Goal: Task Accomplishment & Management: Complete application form

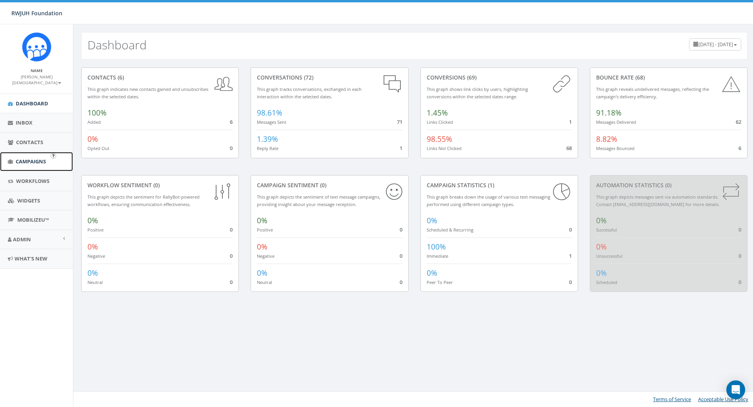
click at [22, 158] on span "Campaigns" at bounding box center [31, 161] width 30 height 7
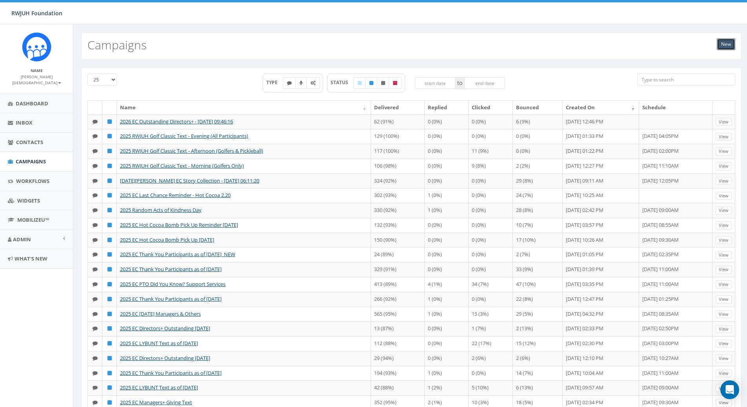
click at [725, 43] on link "New" at bounding box center [726, 44] width 18 height 12
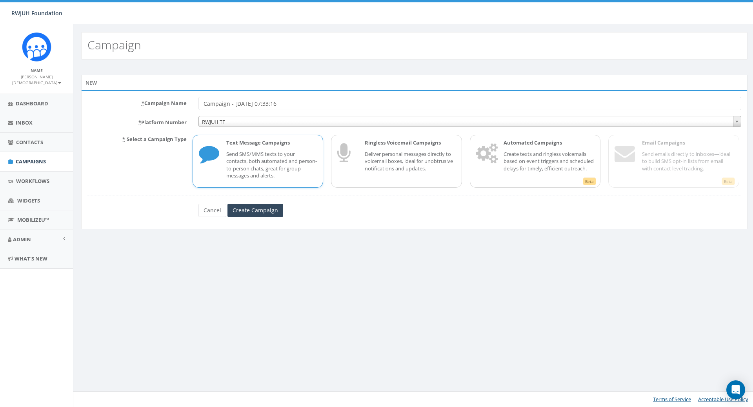
click at [263, 105] on input "Campaign - 10/03/2025, 07:33:16" at bounding box center [469, 103] width 542 height 13
type input "2025 EC Directors+ w/o Gift Reminder"
click at [237, 214] on input "Create Campaign" at bounding box center [255, 210] width 56 height 13
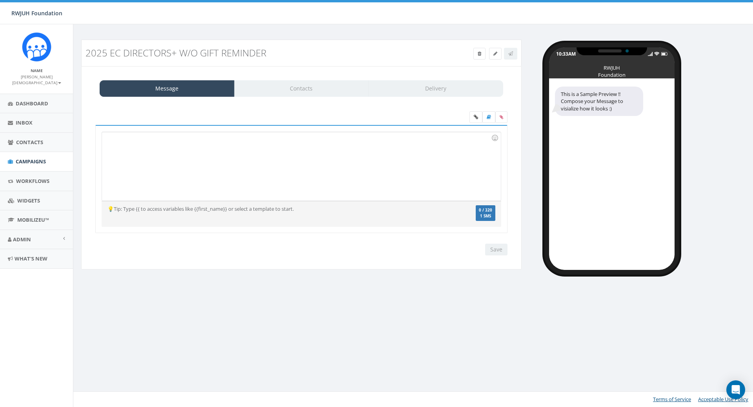
click at [177, 165] on div at bounding box center [301, 166] width 398 height 69
click at [263, 163] on div at bounding box center [301, 166] width 398 height 69
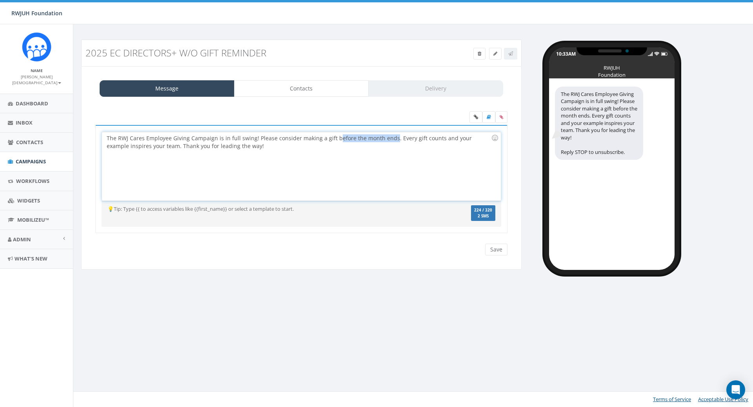
drag, startPoint x: 388, startPoint y: 138, endPoint x: 334, endPoint y: 139, distance: 54.1
click at [334, 139] on div "The RWJ Cares Employee Giving Campaign is in full swing! Please consider making…" at bounding box center [301, 166] width 398 height 69
click at [338, 138] on div "The RWJ Cares Employee Giving Campaign is in full swing! Please consider making…" at bounding box center [301, 166] width 398 height 69
click at [339, 149] on div "The RWJ Cares Employee Giving Campaign is in full swing! Please consider making…" at bounding box center [301, 166] width 398 height 69
click at [502, 121] on label at bounding box center [501, 117] width 12 height 12
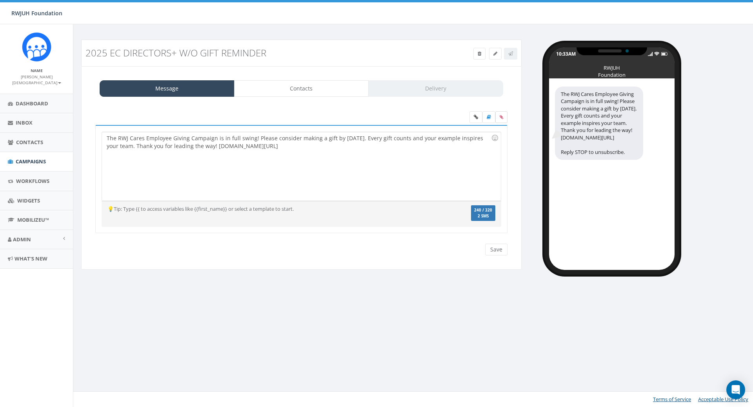
click at [0, 0] on input "file" at bounding box center [0, 0] width 0 height 0
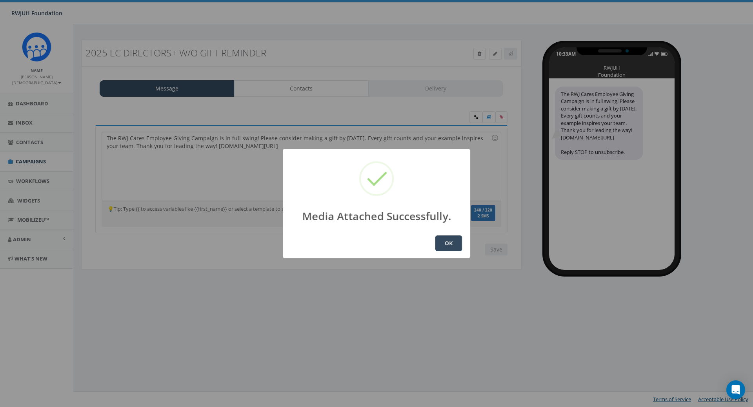
click at [440, 246] on button "OK" at bounding box center [448, 244] width 27 height 16
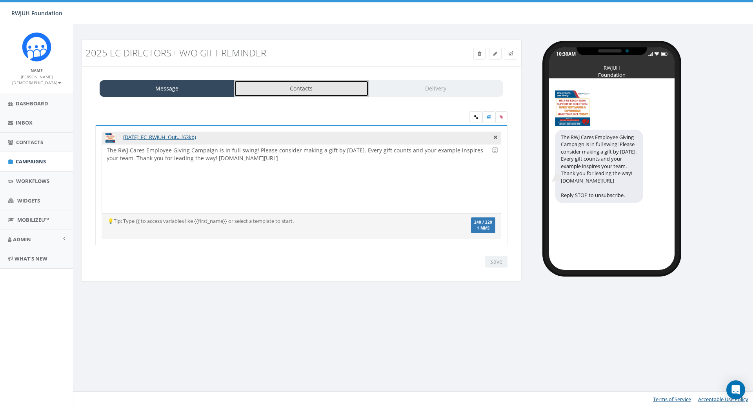
click at [296, 85] on link "Contacts" at bounding box center [301, 88] width 135 height 16
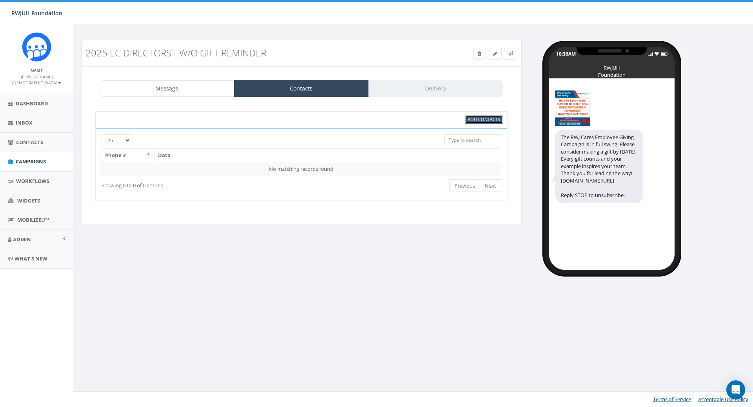
click at [477, 120] on span "Add Contacts" at bounding box center [484, 119] width 32 height 6
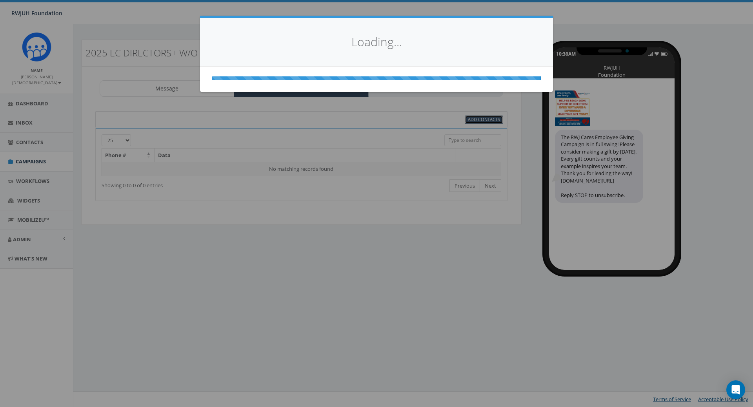
select select
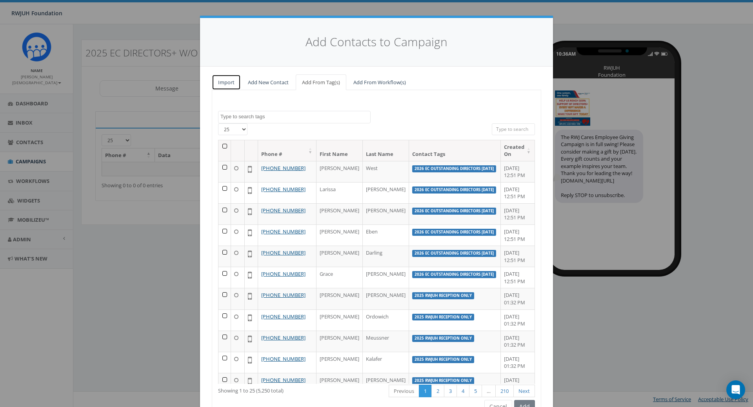
click at [225, 82] on link "Import" at bounding box center [226, 82] width 29 height 16
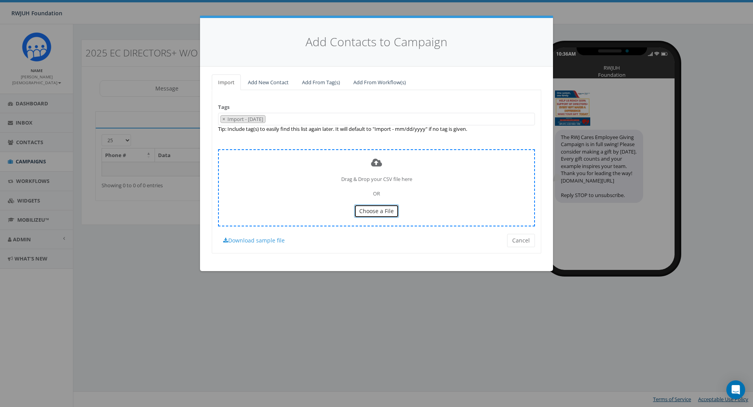
click at [371, 207] on span "Choose a File" at bounding box center [376, 210] width 34 height 7
click at [365, 209] on span "Choose a File" at bounding box center [376, 210] width 34 height 7
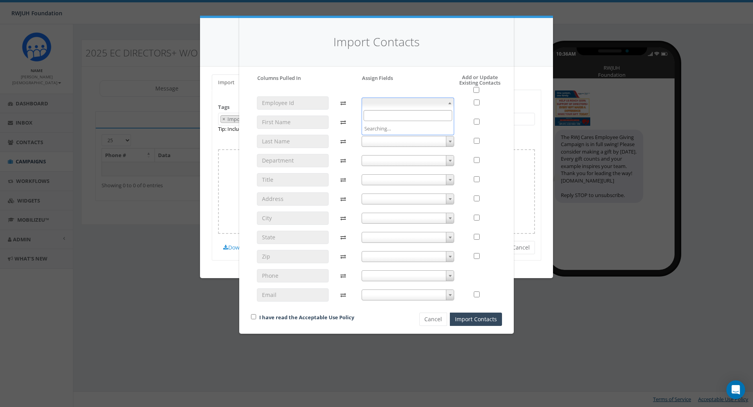
click at [395, 102] on span at bounding box center [407, 103] width 93 height 11
select select "employee_id"
click at [375, 120] on span at bounding box center [407, 122] width 93 height 11
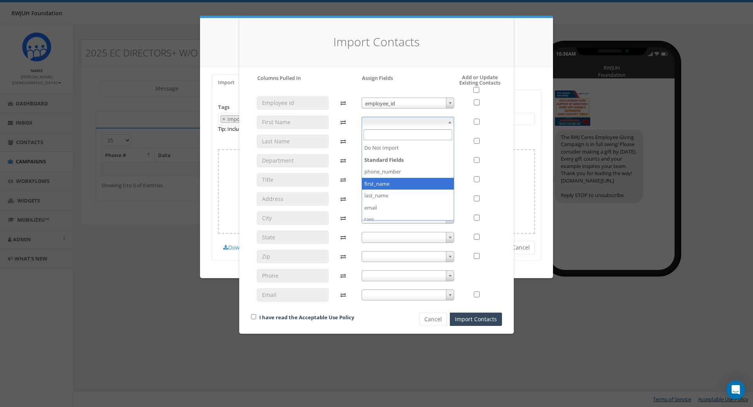
select select "first_name"
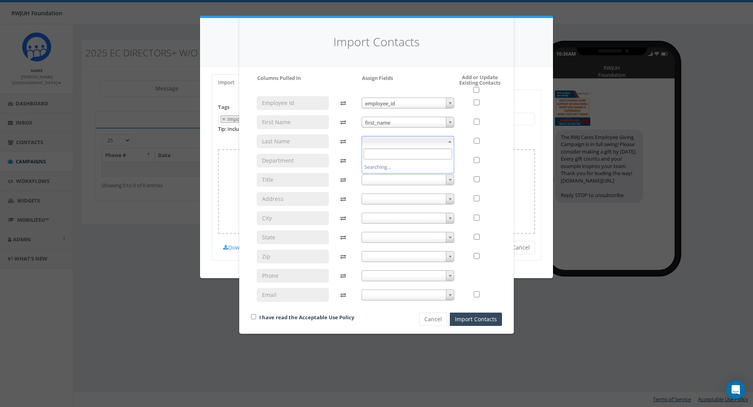
click at [372, 142] on span at bounding box center [407, 141] width 93 height 11
select select "last_name"
click at [375, 162] on span at bounding box center [407, 160] width 93 height 11
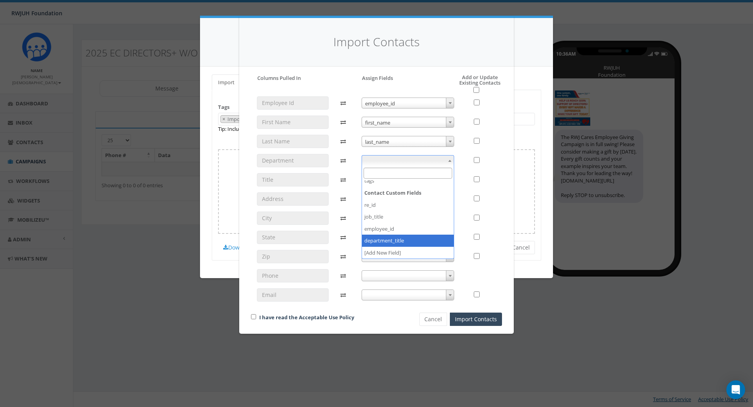
select select "department_title"
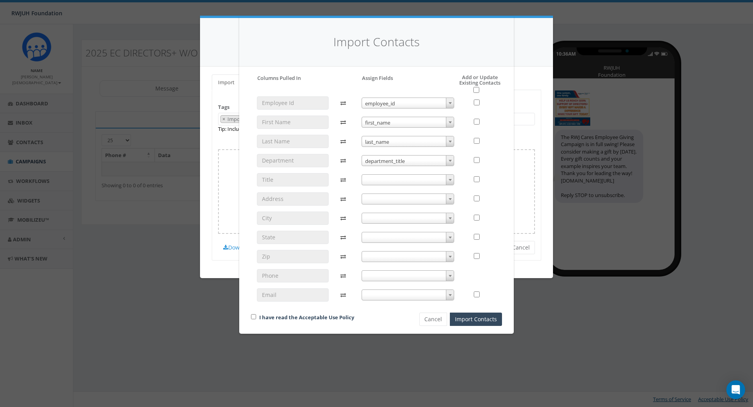
click at [383, 178] on span at bounding box center [407, 179] width 93 height 11
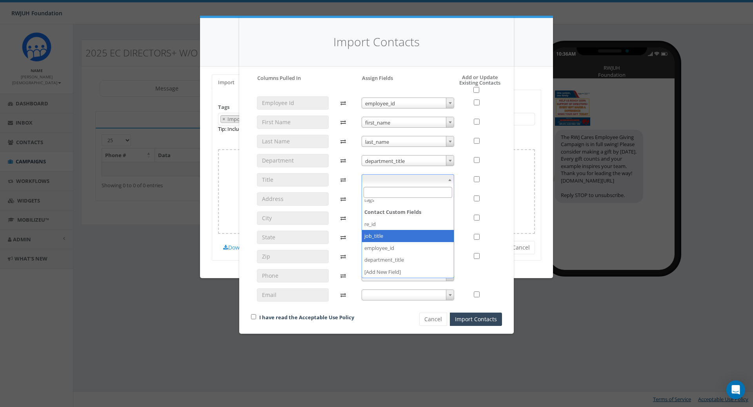
select select "job_title"
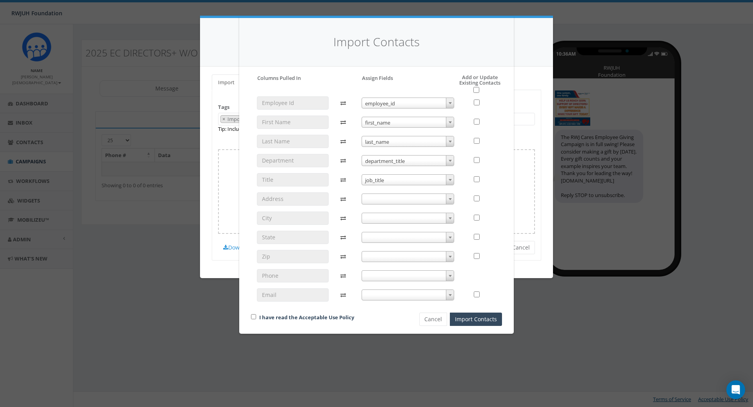
click at [383, 203] on span at bounding box center [407, 199] width 93 height 11
select select "do_not_import_this_field"
click at [376, 214] on span at bounding box center [407, 218] width 93 height 11
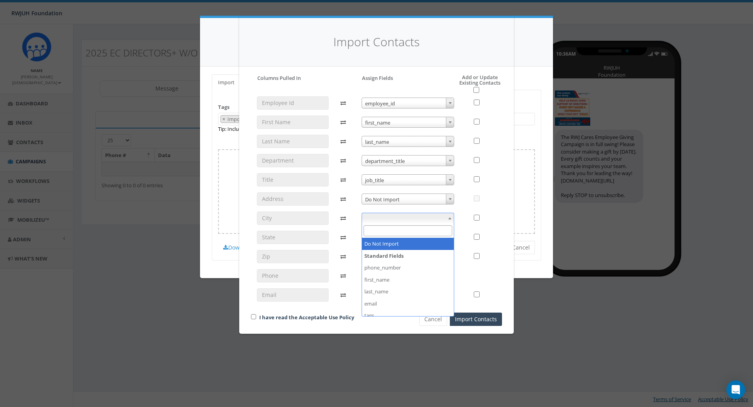
select select "do_not_import_this_field"
click at [371, 237] on span at bounding box center [407, 237] width 93 height 11
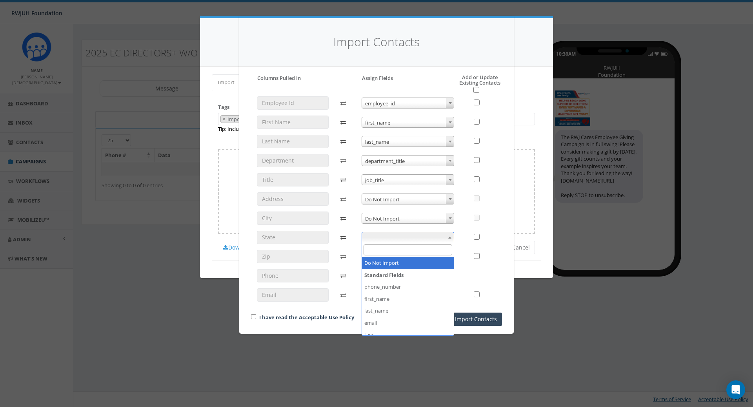
select select "do_not_import_this_field"
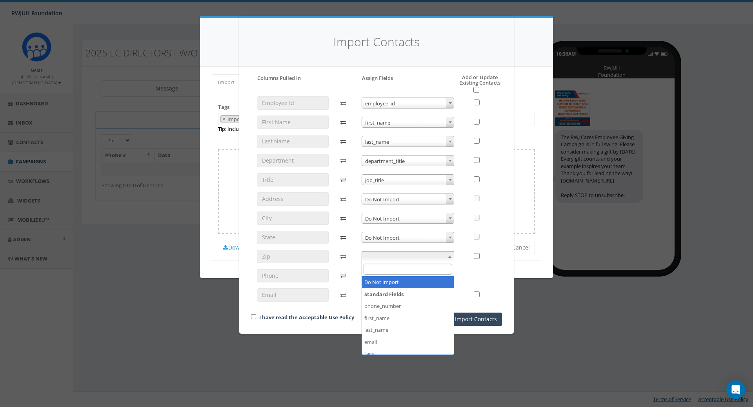
click at [370, 252] on span at bounding box center [407, 256] width 93 height 11
select select "do_not_import_this_field"
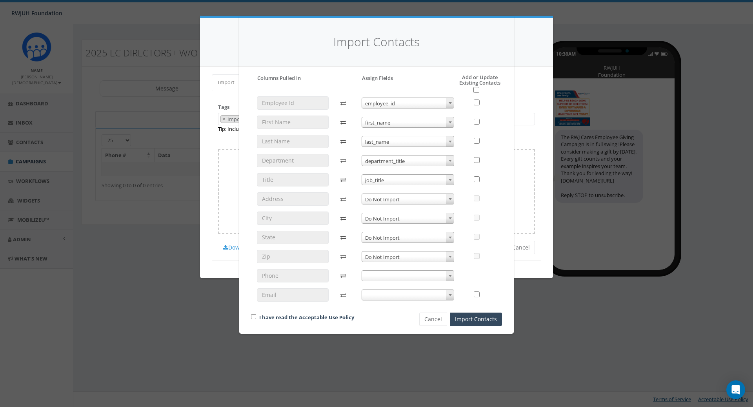
click at [368, 280] on span at bounding box center [407, 275] width 93 height 11
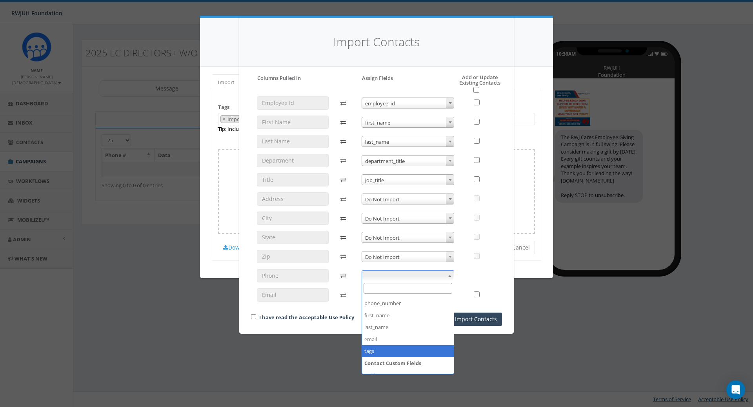
scroll to position [22, 0]
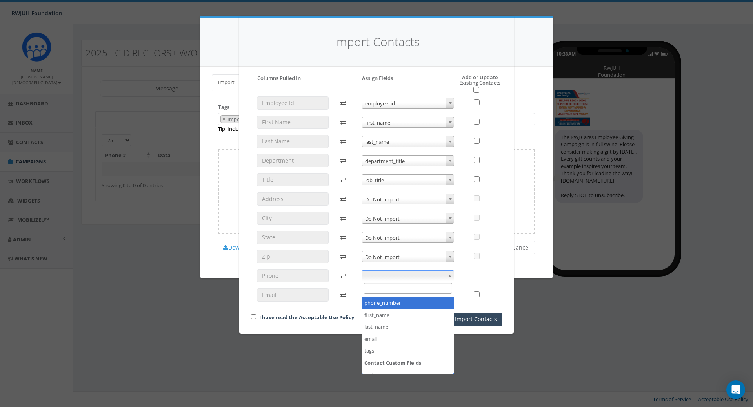
select select "phone_number"
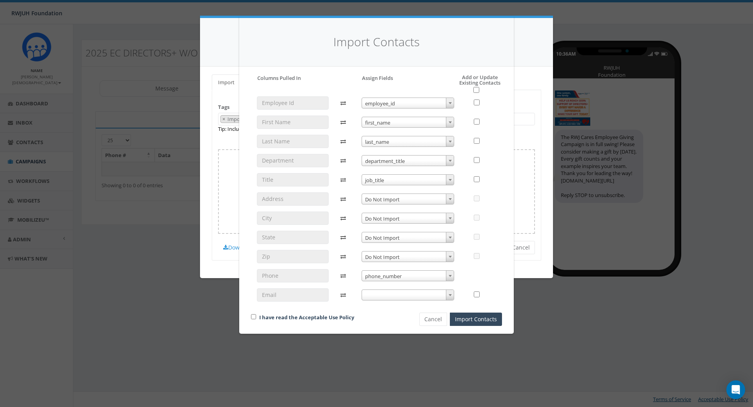
click at [370, 295] on span at bounding box center [407, 295] width 93 height 11
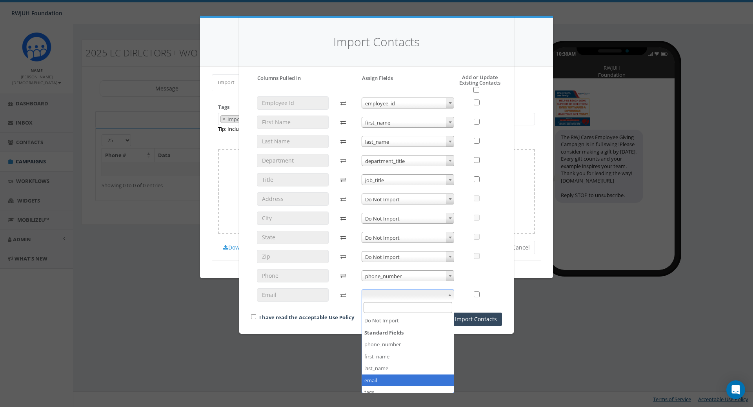
select select "email"
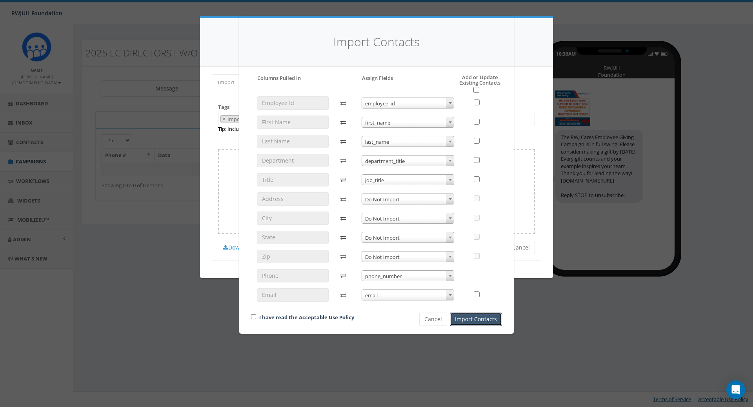
click at [478, 319] on button "Import Contacts" at bounding box center [476, 319] width 52 height 13
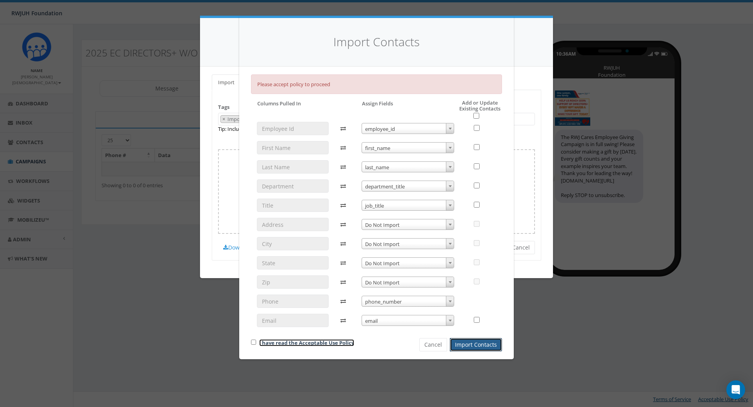
click at [279, 345] on link "I have read the Acceptable Use Policy" at bounding box center [306, 342] width 95 height 7
click at [252, 342] on input "checkbox" at bounding box center [253, 342] width 5 height 5
checkbox input "true"
click at [492, 348] on button "Import Contacts" at bounding box center [476, 344] width 52 height 13
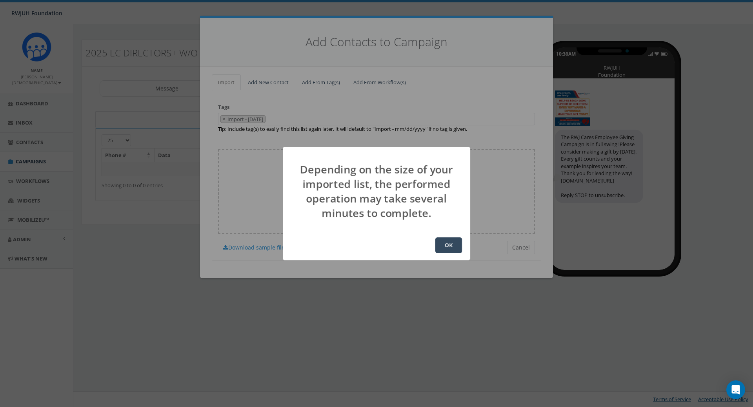
click at [452, 250] on button "OK" at bounding box center [448, 246] width 27 height 16
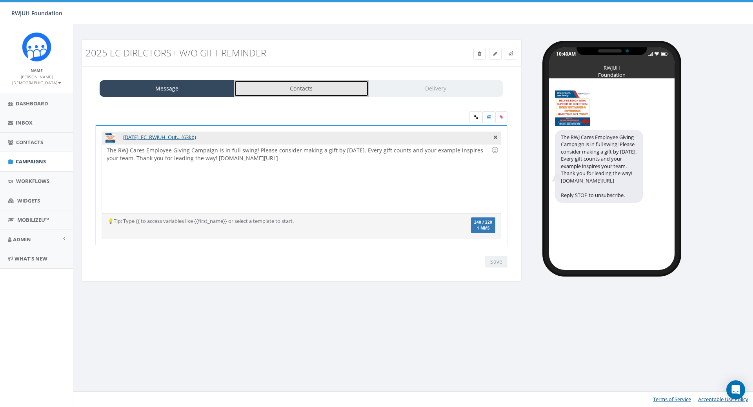
click at [339, 87] on link "Contacts" at bounding box center [301, 88] width 135 height 16
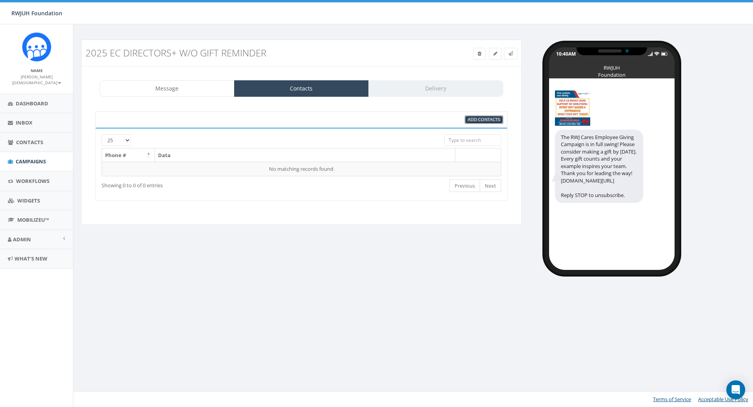
click at [478, 121] on span "Add Contacts" at bounding box center [484, 119] width 32 height 6
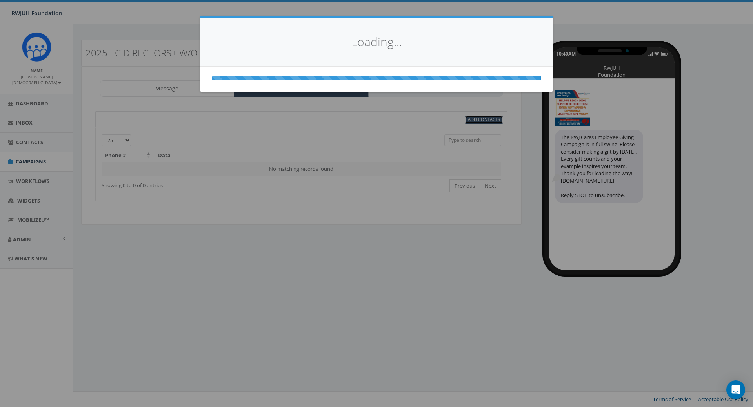
select select
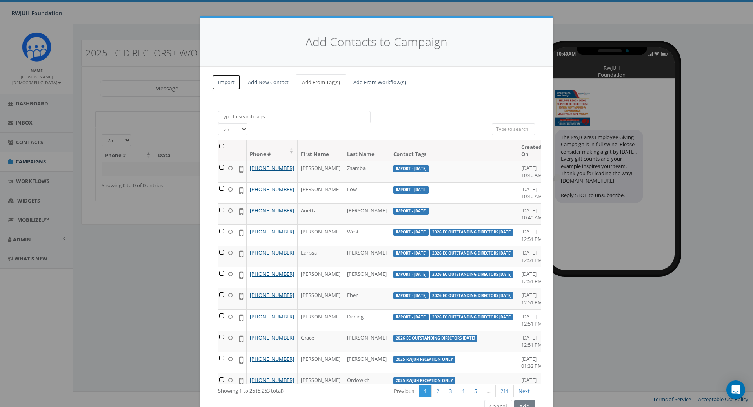
click at [228, 83] on link "Import" at bounding box center [226, 82] width 29 height 16
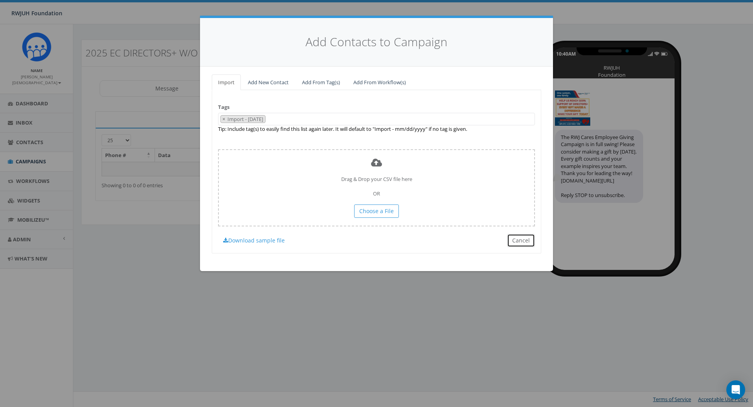
click at [521, 241] on button "Cancel" at bounding box center [521, 240] width 28 height 13
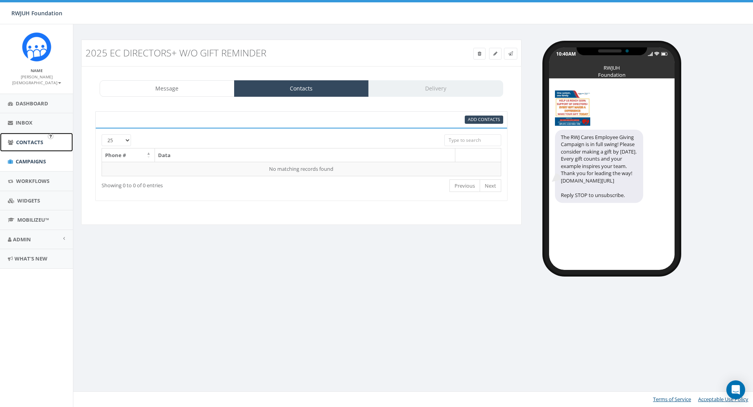
click at [22, 139] on span "Contacts" at bounding box center [29, 142] width 27 height 7
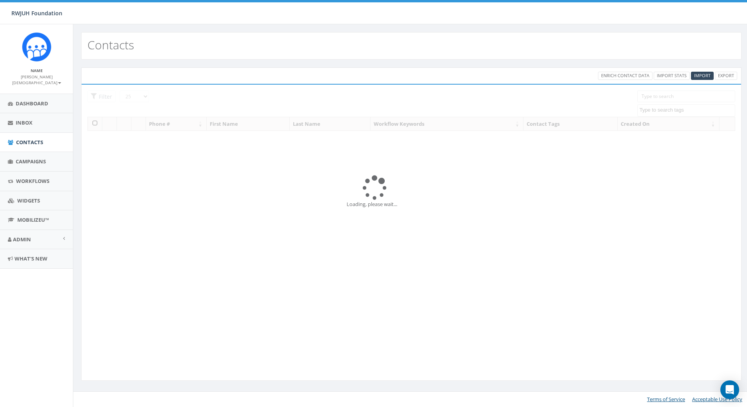
select select
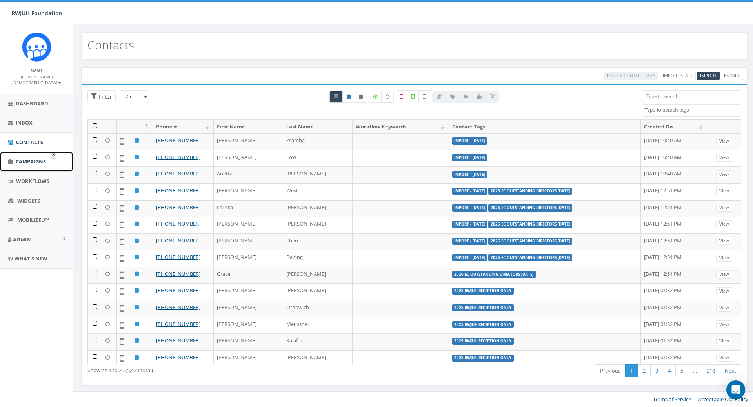
click at [24, 152] on link "Campaigns" at bounding box center [36, 161] width 73 height 19
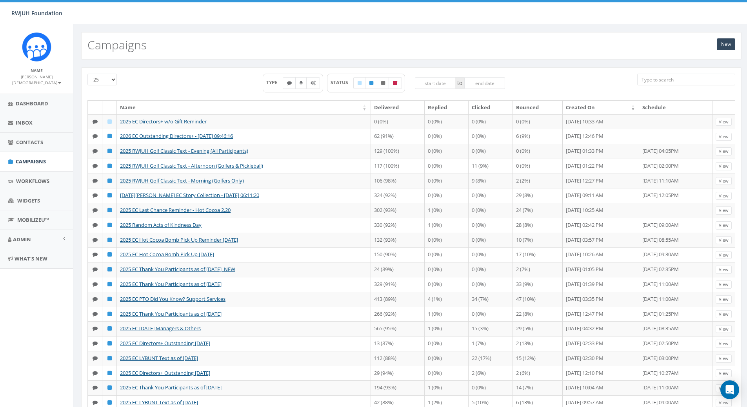
click at [646, 81] on input "search" at bounding box center [686, 80] width 98 height 12
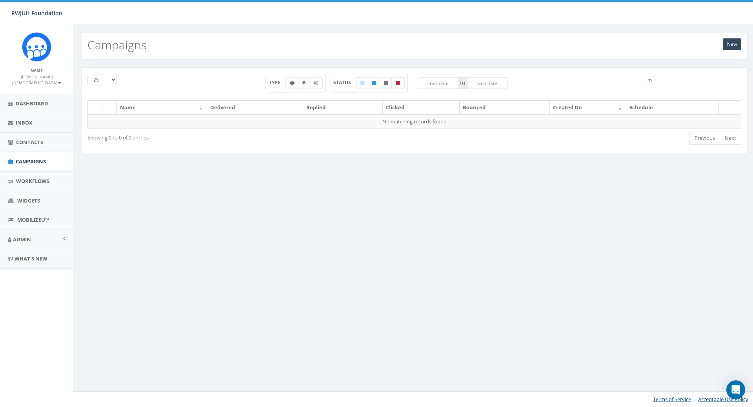
type input "i"
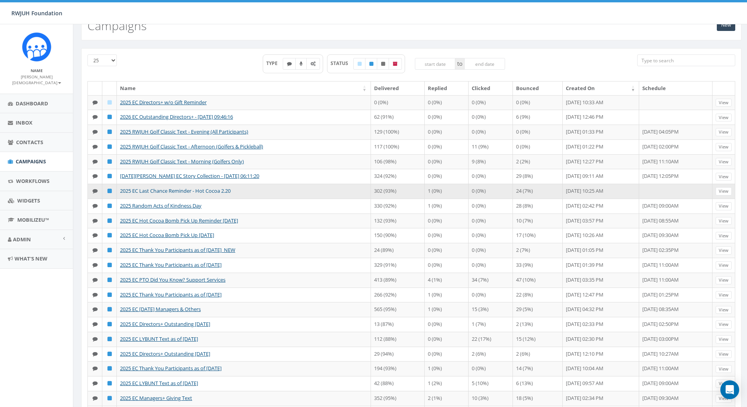
scroll to position [20, 0]
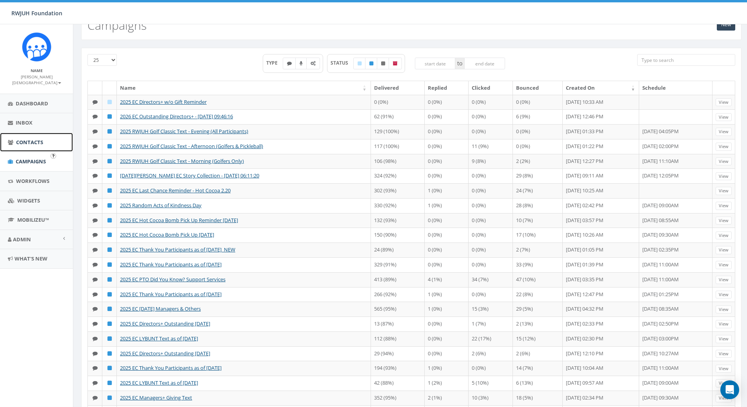
click at [48, 141] on link "Contacts" at bounding box center [36, 142] width 73 height 19
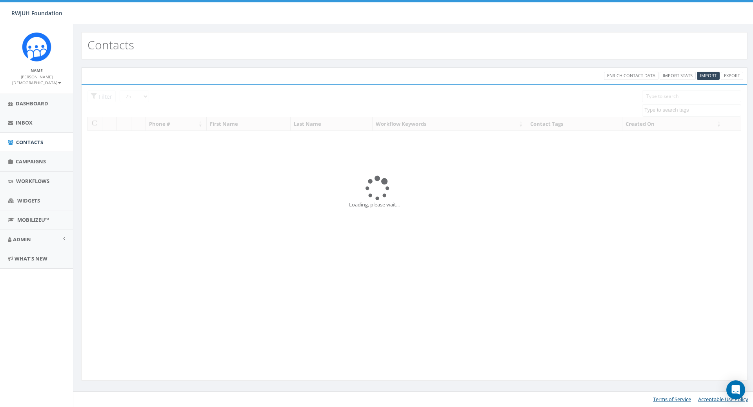
select select
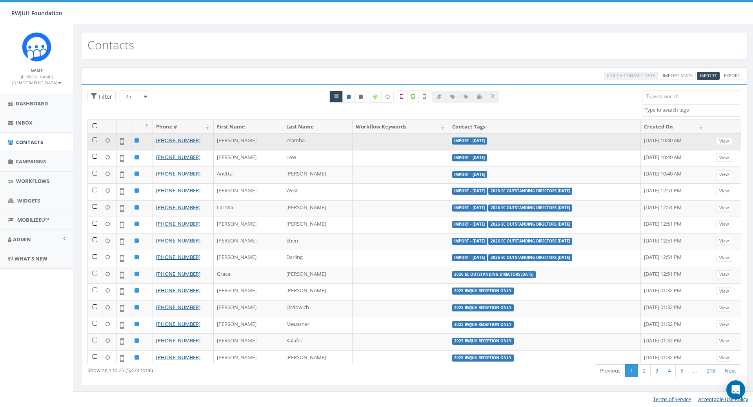
click at [452, 141] on label "Import - 10/03/2025" at bounding box center [469, 141] width 35 height 7
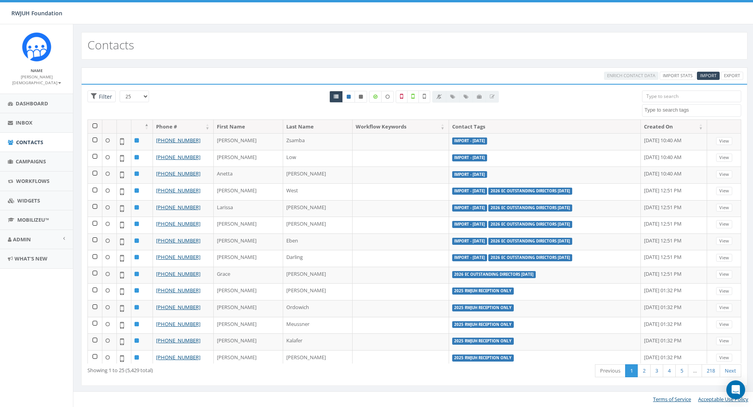
click at [670, 110] on textarea "Search" at bounding box center [692, 110] width 96 height 7
type textarea "import"
select select "Import - [DATE]"
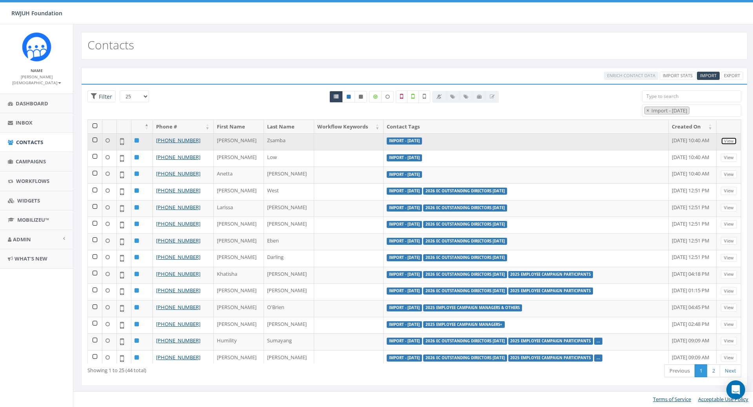
click at [722, 140] on link "View" at bounding box center [728, 141] width 16 height 8
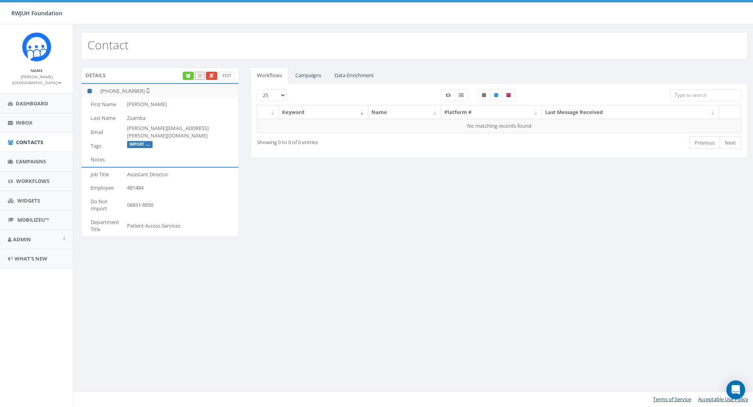
click at [143, 143] on label "Import -..." at bounding box center [139, 144] width 25 height 7
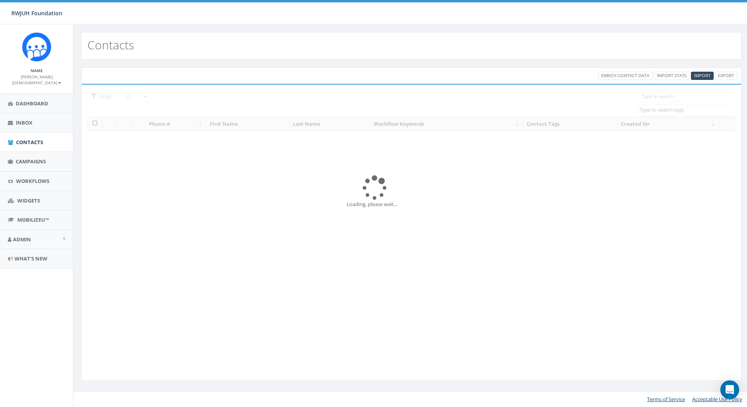
select select "Import - [DATE]"
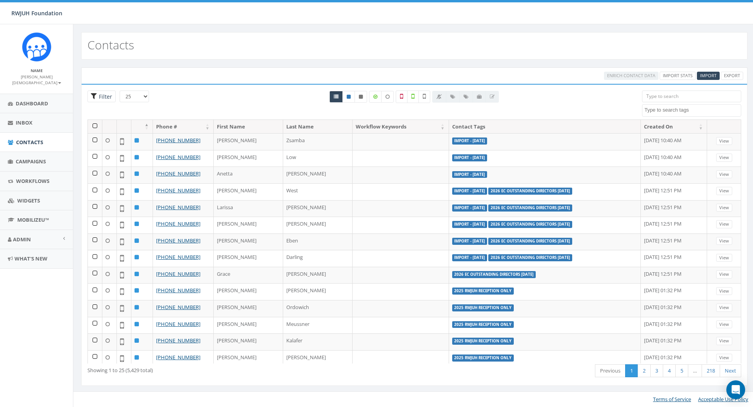
click at [98, 96] on span "Filter" at bounding box center [104, 96] width 15 height 7
radio input "true"
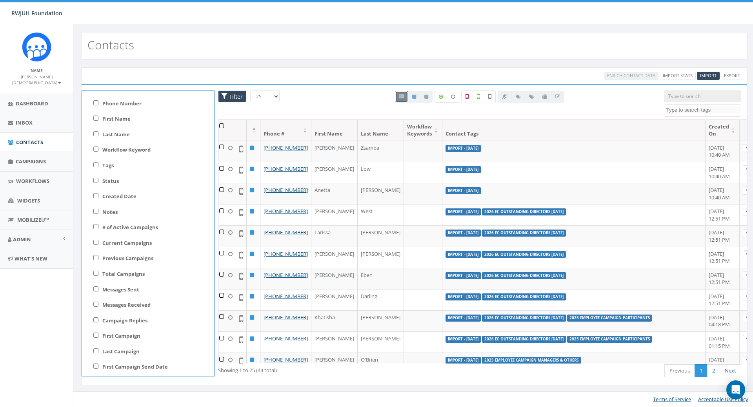
click at [301, 94] on div "All 0 contact(s) on current page All 5429 contact(s) filtered" at bounding box center [479, 105] width 356 height 29
click at [240, 95] on span "Filter" at bounding box center [234, 96] width 15 height 7
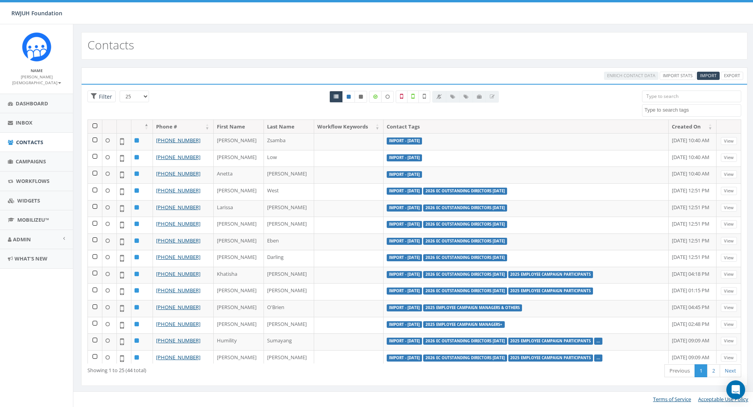
click at [424, 130] on th "Contact Tags" at bounding box center [525, 127] width 285 height 14
click at [32, 160] on link "Campaigns" at bounding box center [36, 161] width 73 height 19
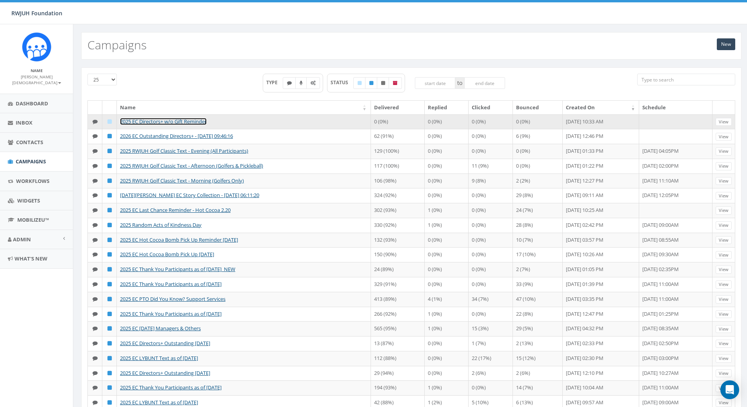
click at [182, 122] on link "2025 EC Directors+ w/o Gift Reminder" at bounding box center [163, 121] width 87 height 7
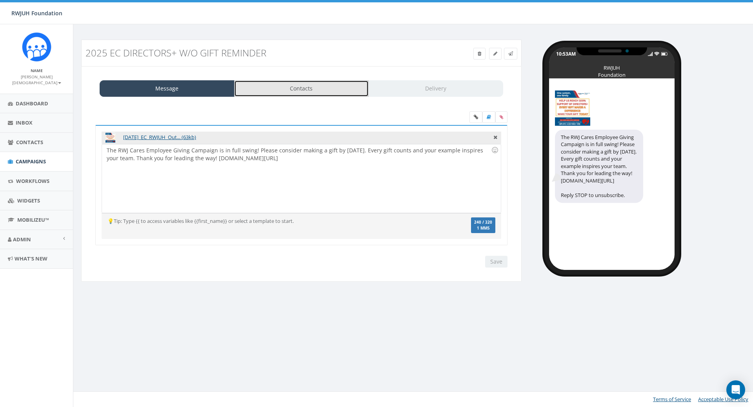
click at [325, 93] on link "Contacts" at bounding box center [301, 88] width 135 height 16
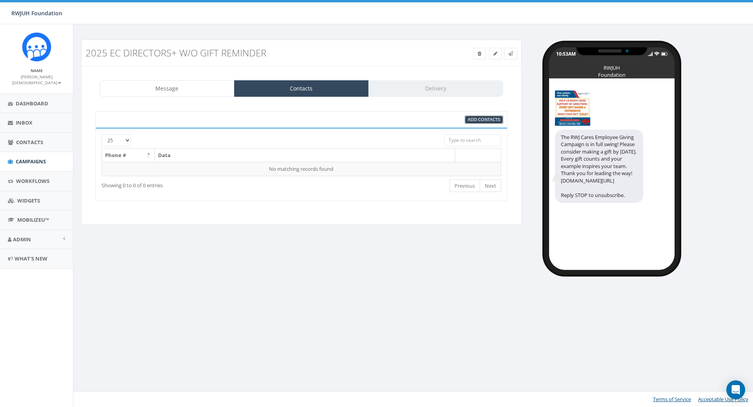
click at [473, 118] on span "Add Contacts" at bounding box center [484, 119] width 32 height 6
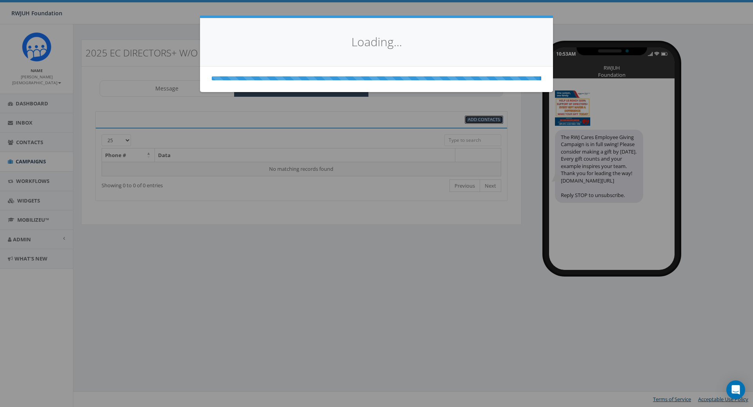
select select
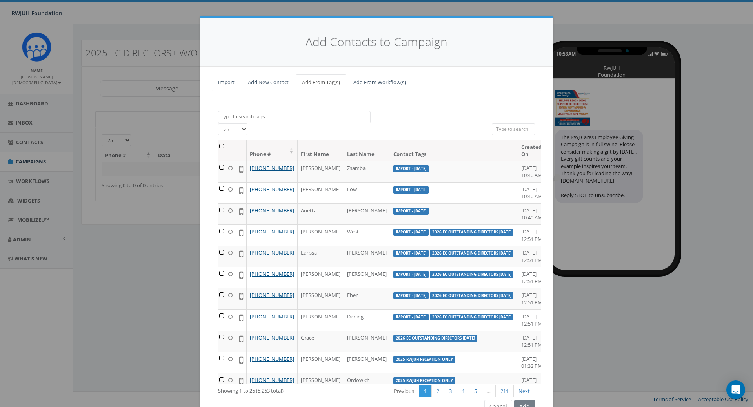
click at [327, 116] on textarea "Search" at bounding box center [295, 116] width 150 height 7
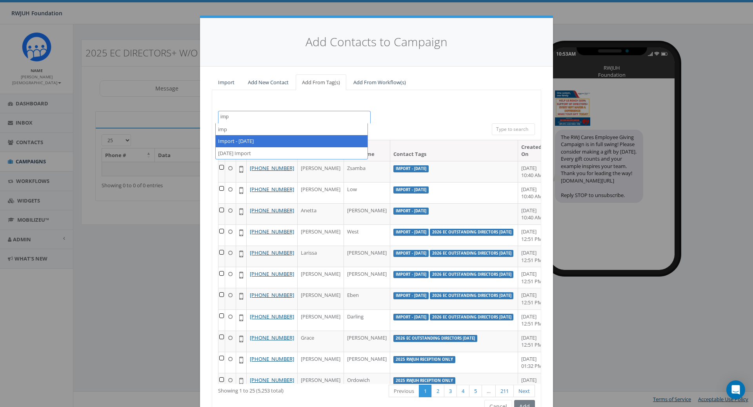
type textarea "imp"
select select "Import - [DATE]"
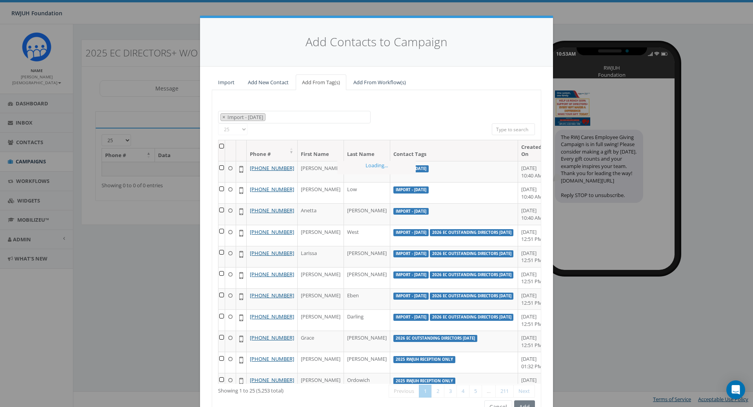
scroll to position [183, 0]
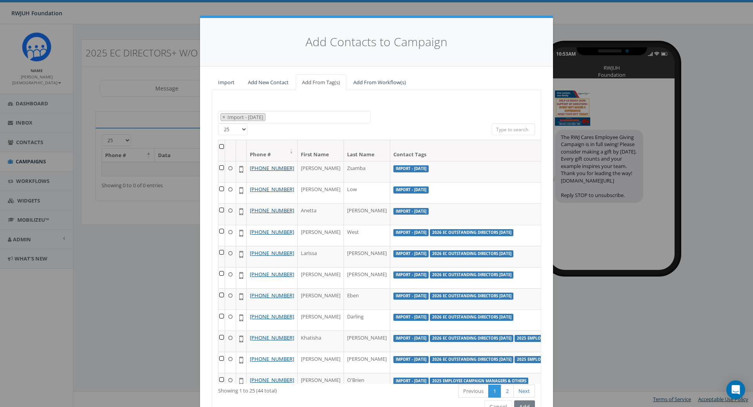
click at [219, 149] on th at bounding box center [221, 150] width 7 height 21
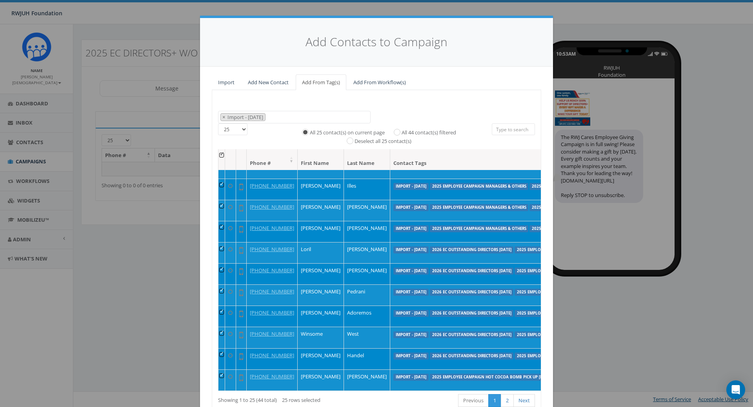
scroll to position [51, 0]
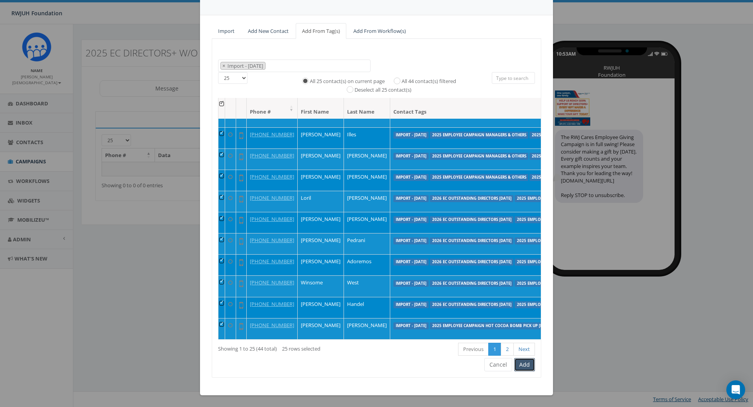
click at [520, 367] on button "Add" at bounding box center [524, 364] width 21 height 13
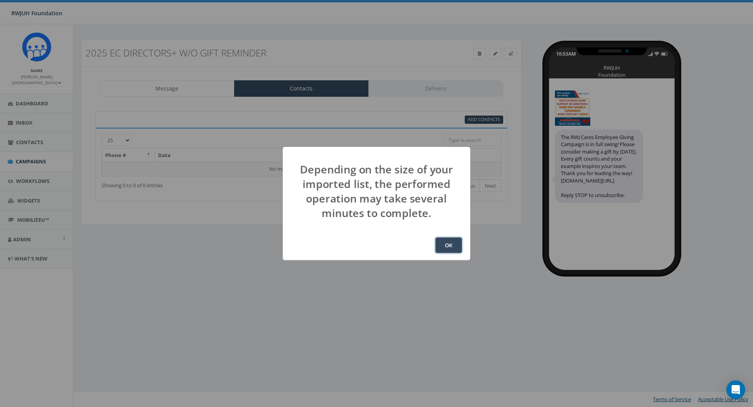
click at [453, 247] on button "OK" at bounding box center [448, 246] width 27 height 16
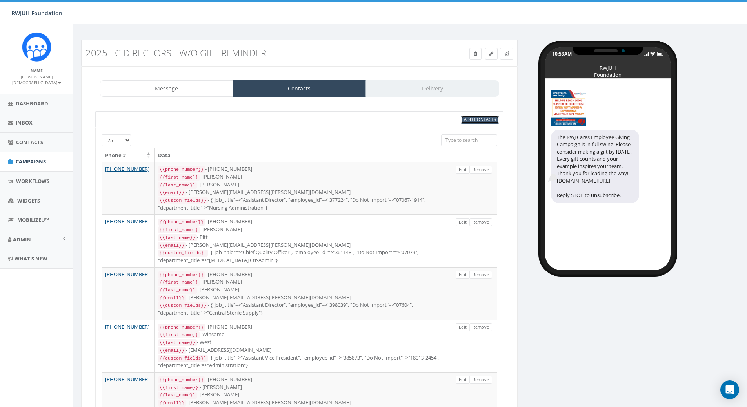
click at [477, 121] on span "Add Contacts" at bounding box center [480, 119] width 32 height 6
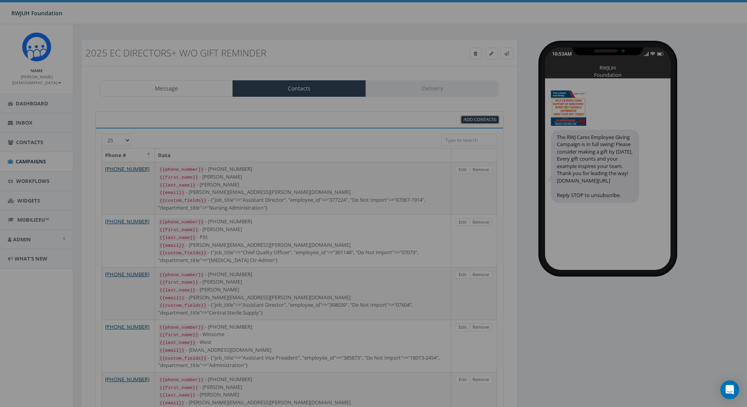
select select
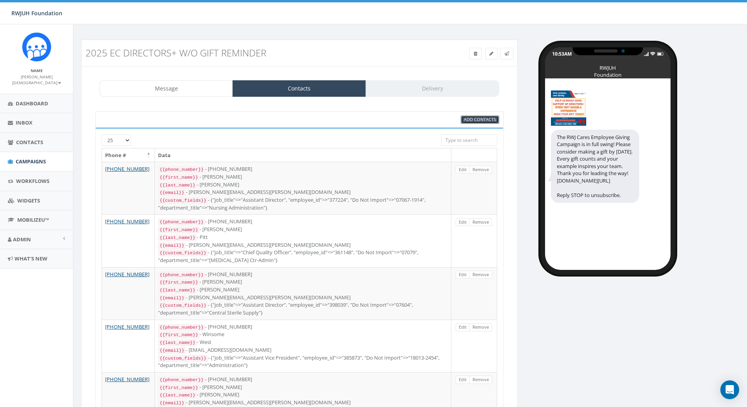
click at [471, 121] on span "Add Contacts" at bounding box center [480, 119] width 32 height 6
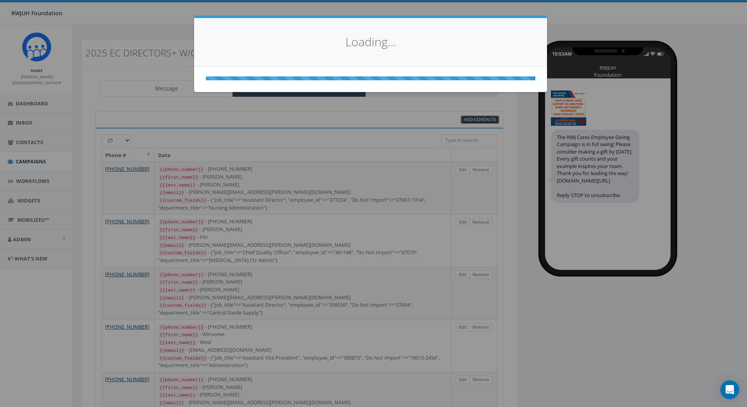
select select
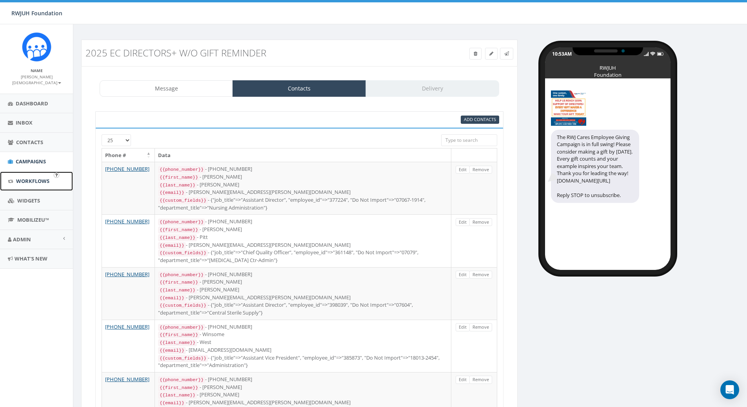
click at [40, 172] on link "Workflows" at bounding box center [36, 181] width 73 height 19
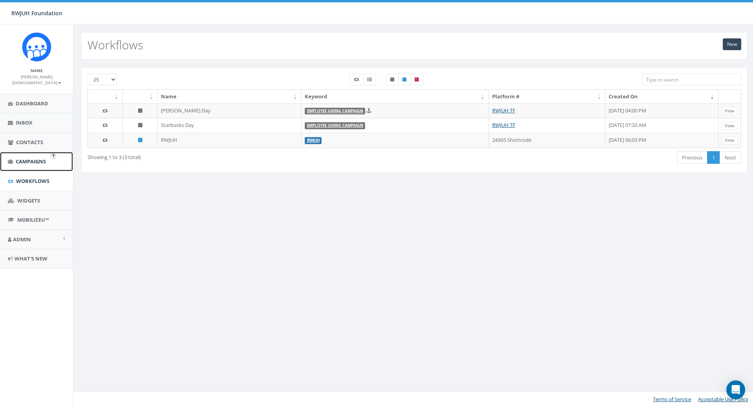
click at [26, 158] on span "Campaigns" at bounding box center [31, 161] width 30 height 7
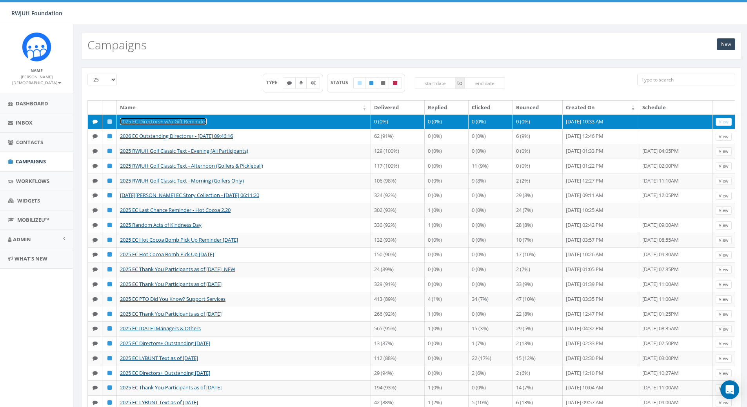
click at [188, 122] on link "2025 EC Directors+ w/o Gift Reminder" at bounding box center [163, 121] width 87 height 7
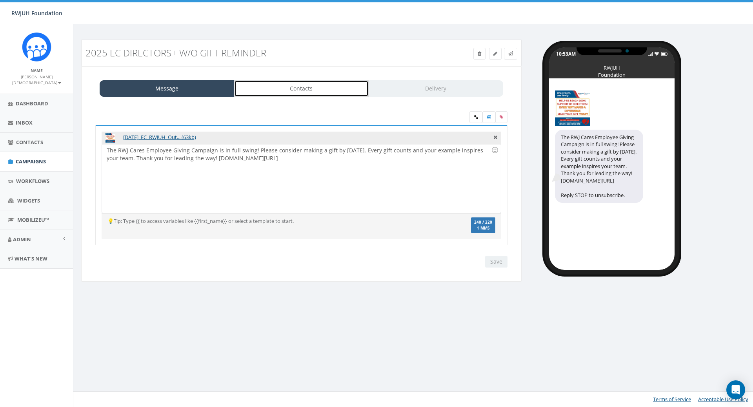
click at [331, 86] on link "Contacts" at bounding box center [301, 88] width 135 height 16
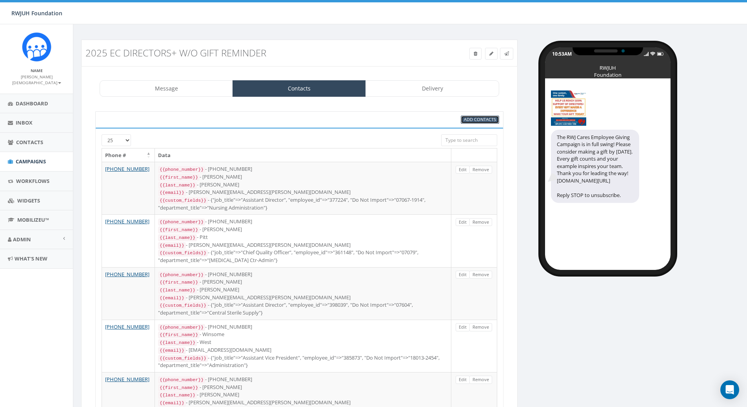
click at [465, 121] on span "Add Contacts" at bounding box center [480, 119] width 32 height 6
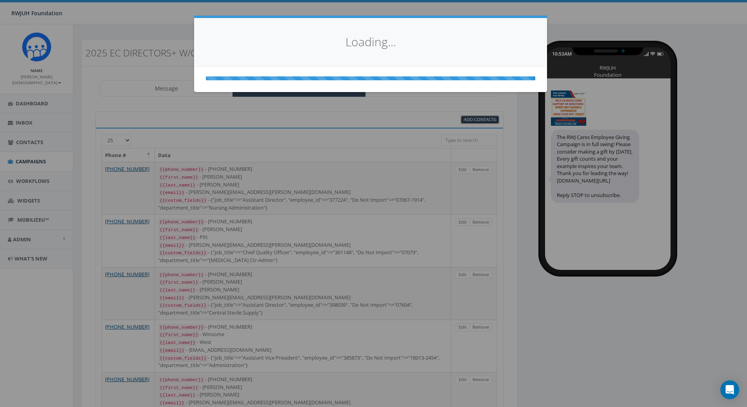
select select
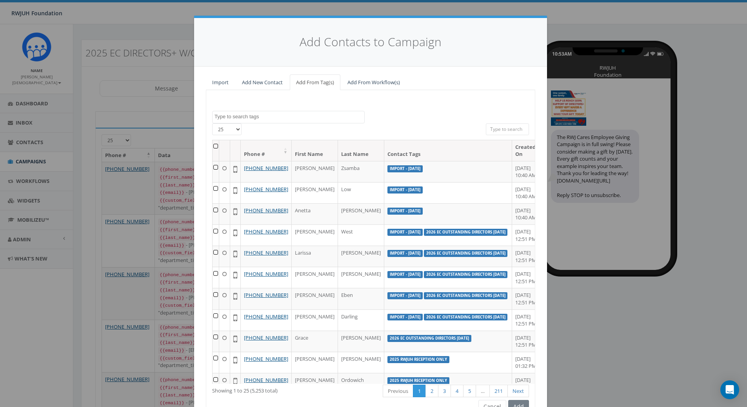
click at [332, 119] on textarea "Search" at bounding box center [289, 116] width 150 height 7
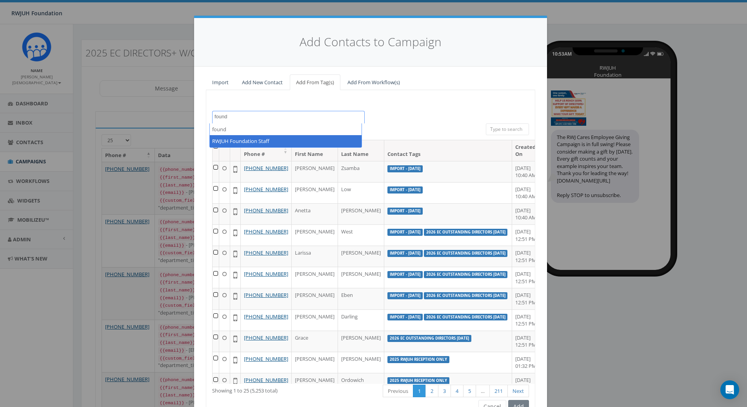
type textarea "found"
select select "RWJUH Foundation Staff"
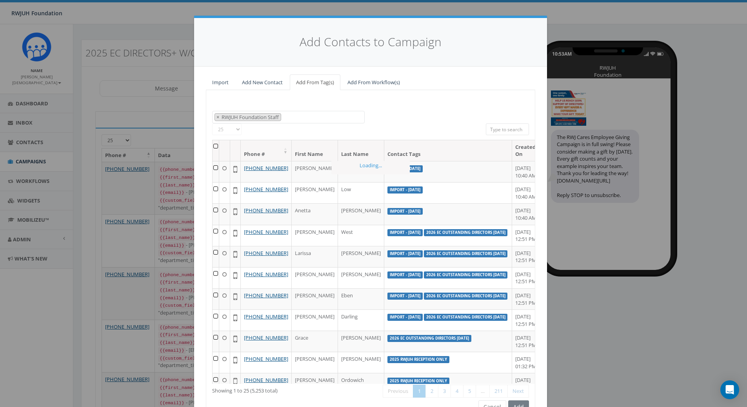
scroll to position [240, 0]
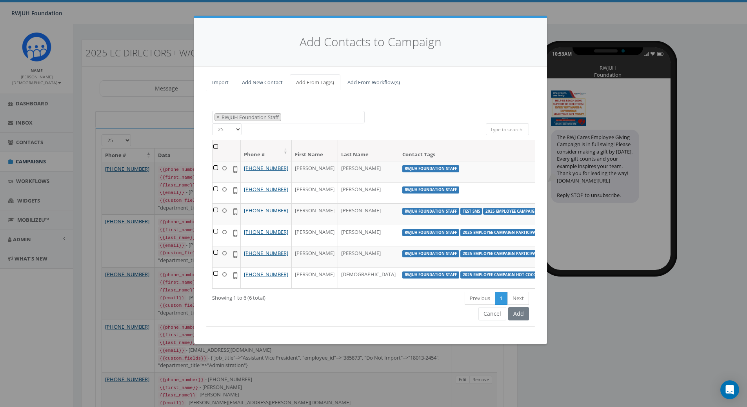
click at [215, 147] on th at bounding box center [215, 150] width 7 height 21
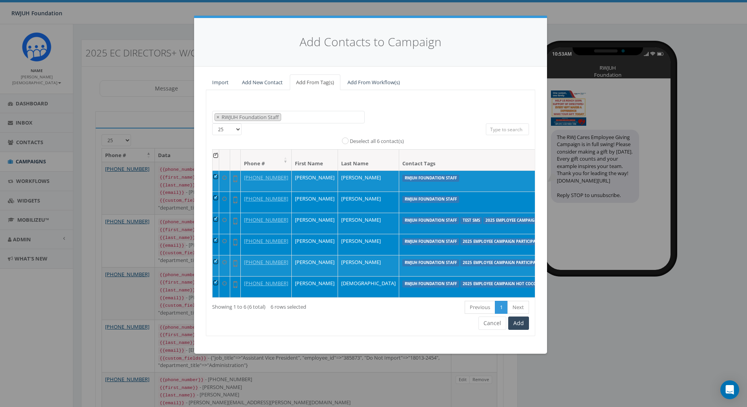
scroll to position [0, 0]
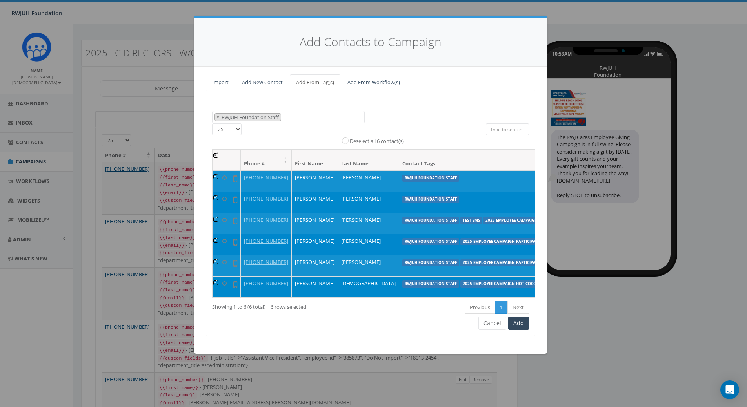
click at [212, 255] on td at bounding box center [215, 244] width 7 height 21
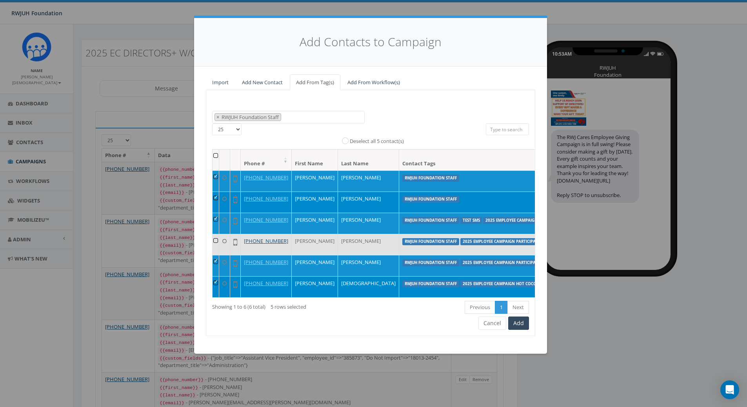
click at [212, 255] on td at bounding box center [215, 244] width 7 height 21
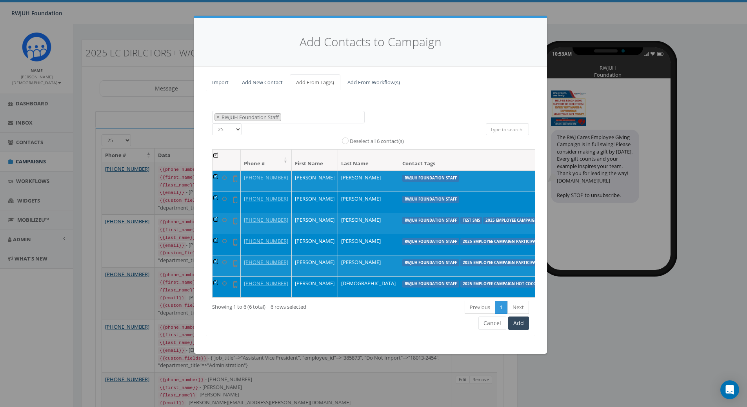
click at [212, 156] on th at bounding box center [215, 160] width 7 height 21
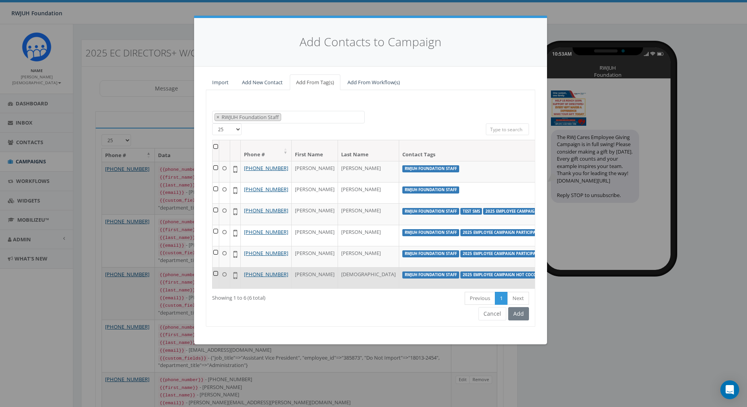
click at [215, 288] on td at bounding box center [215, 277] width 7 height 21
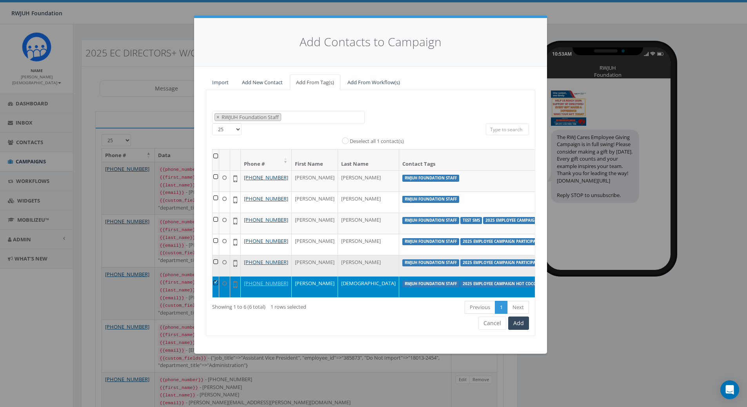
click at [212, 276] on td at bounding box center [215, 265] width 7 height 21
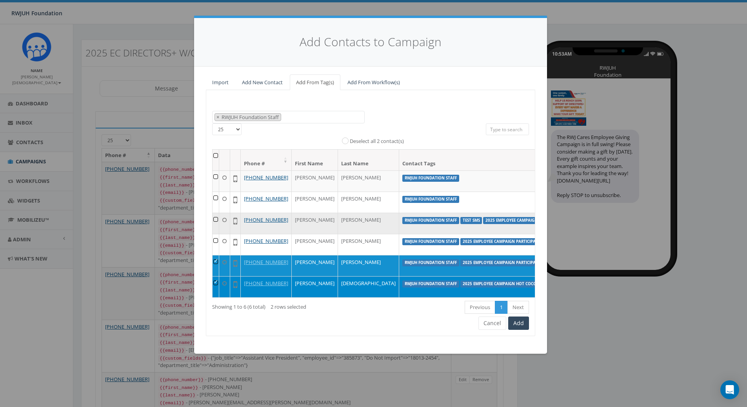
click at [212, 234] on td at bounding box center [215, 223] width 7 height 21
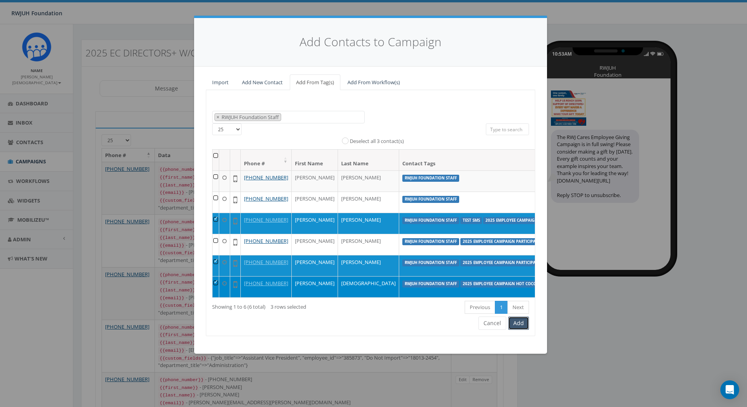
click at [518, 330] on button "Add" at bounding box center [518, 323] width 21 height 13
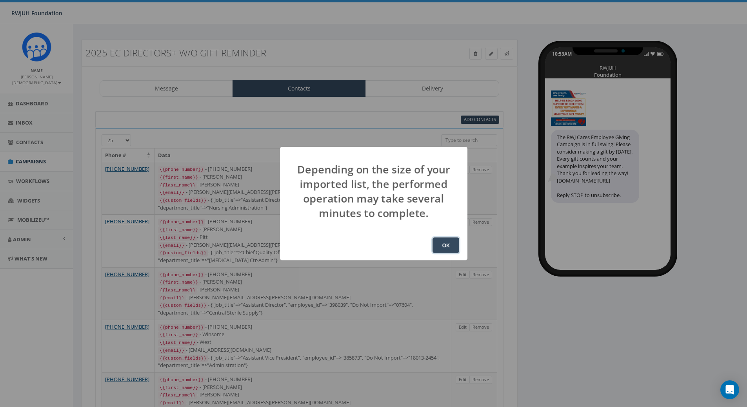
click at [447, 246] on button "OK" at bounding box center [445, 246] width 27 height 16
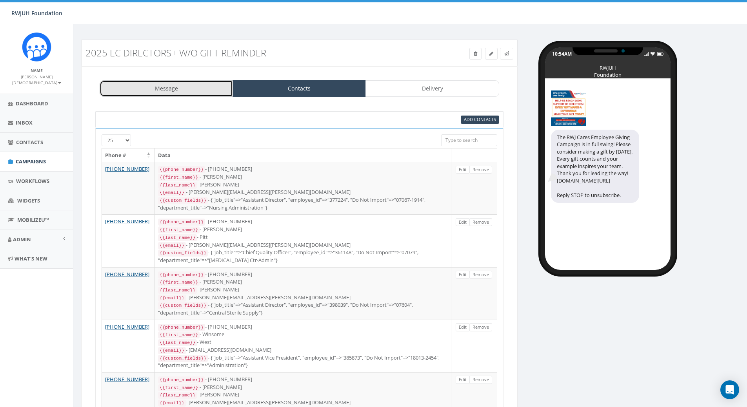
click at [178, 90] on link "Message" at bounding box center [166, 88] width 133 height 16
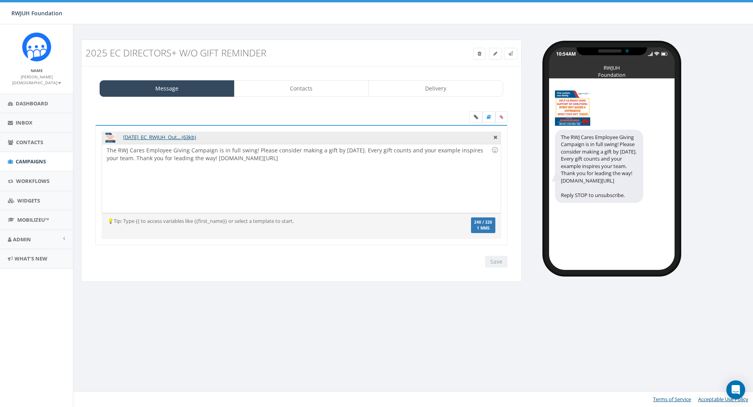
click at [285, 149] on div "The RWJ Cares Employee Giving Campaign is in full swing! Please consider making…" at bounding box center [301, 178] width 398 height 69
drag, startPoint x: 288, startPoint y: 159, endPoint x: 236, endPoint y: 161, distance: 52.6
click at [236, 161] on div "The RWJ Cares Employee Giving Campaign is in full swing! Please consider making…" at bounding box center [301, 178] width 398 height 69
click at [278, 163] on div "The RWJ Cares Employee Giving Campaign is in full swing! Please consider making…" at bounding box center [301, 178] width 398 height 69
drag, startPoint x: 285, startPoint y: 158, endPoint x: 275, endPoint y: 158, distance: 9.8
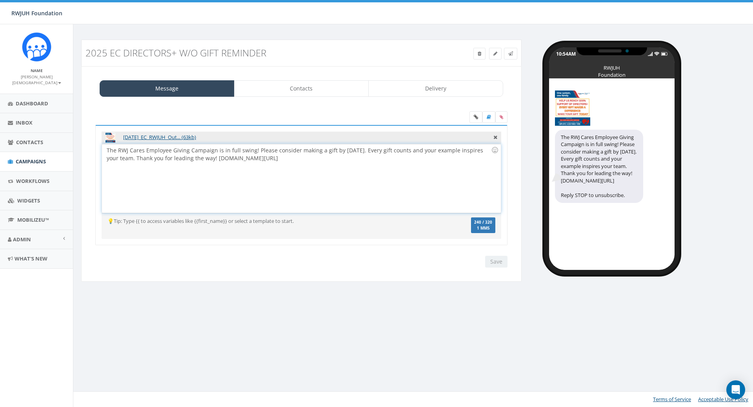
click at [275, 158] on div "The RWJ Cares Employee Giving Campaign is in full swing! Please consider making…" at bounding box center [301, 178] width 398 height 69
click at [297, 163] on div "The RWJ Cares Employee Giving Campaign is in full swing! Please consider making…" at bounding box center [301, 178] width 398 height 69
drag, startPoint x: 288, startPoint y: 159, endPoint x: 237, endPoint y: 159, distance: 51.7
click at [237, 159] on div "The RWJ Cares Employee Giving Campaign is in full swing! Please consider making…" at bounding box center [301, 178] width 398 height 69
click at [472, 118] on link at bounding box center [475, 117] width 13 height 12
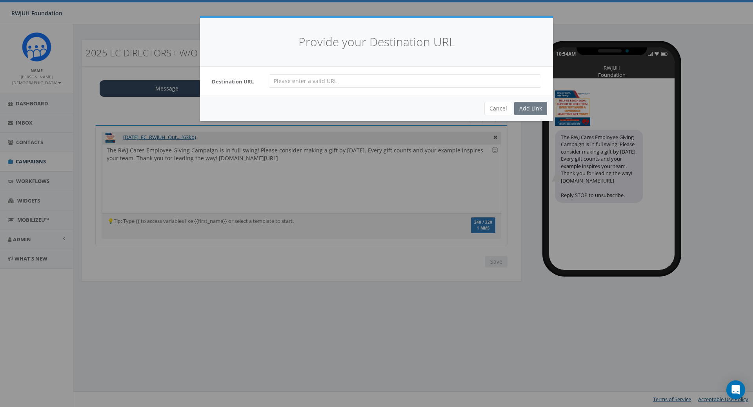
click at [336, 81] on input "url" at bounding box center [404, 80] width 272 height 13
type input "[DOMAIN_NAME][URL]"
click at [531, 105] on div "Add Link" at bounding box center [530, 108] width 33 height 13
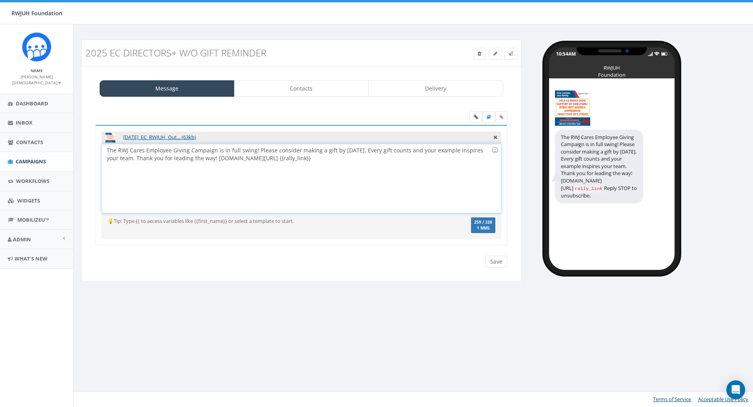
drag, startPoint x: 323, startPoint y: 159, endPoint x: 238, endPoint y: 161, distance: 85.5
click at [238, 161] on div "The RWJ Cares Employee Giving Campaign is in full swing! Please consider making…" at bounding box center [301, 178] width 398 height 69
click at [271, 166] on div "The RWJ Cares Employee Giving Campaign is in full swing! Please consider making…" at bounding box center [301, 178] width 398 height 69
drag, startPoint x: 448, startPoint y: 162, endPoint x: 237, endPoint y: 159, distance: 210.5
click at [237, 159] on div "The RWJ Cares Employee Giving Campaign is in full swing! Please consider making…" at bounding box center [301, 178] width 398 height 69
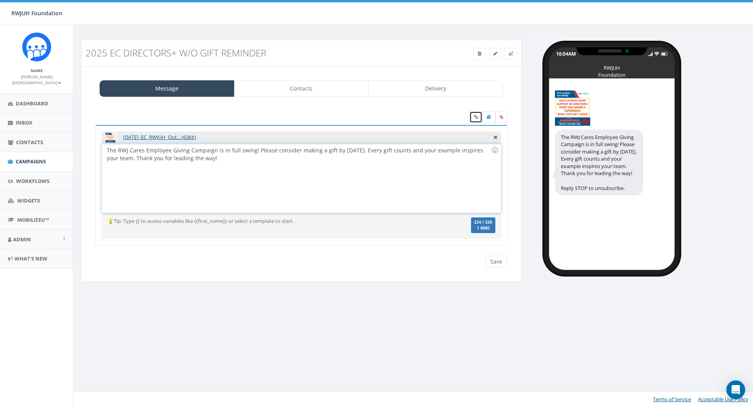
click at [475, 117] on icon at bounding box center [475, 117] width 4 height 5
click at [474, 117] on icon at bounding box center [475, 117] width 4 height 5
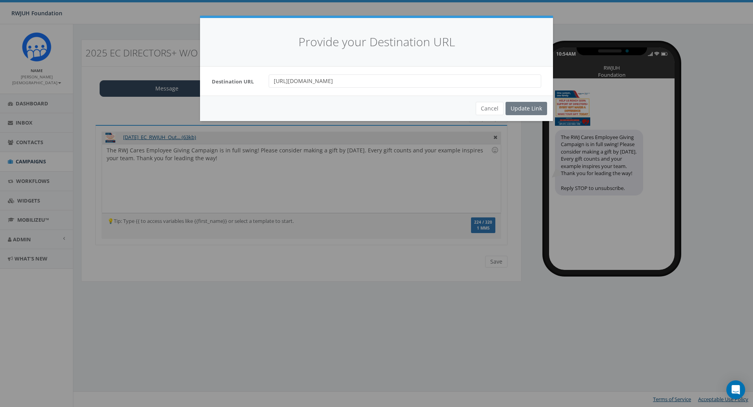
click at [352, 82] on input "[URL][DOMAIN_NAME]" at bounding box center [404, 80] width 272 height 13
click at [352, 82] on input "https://rwjbh.org/ec" at bounding box center [404, 80] width 272 height 13
paste input "www.rwjbh.org/giving/rwjbarnabas-health-foundation/employee-giving/"
type input "https://www.rwjbh.org/giving/rwjbarnabas-health-foundation/employee-giving/"
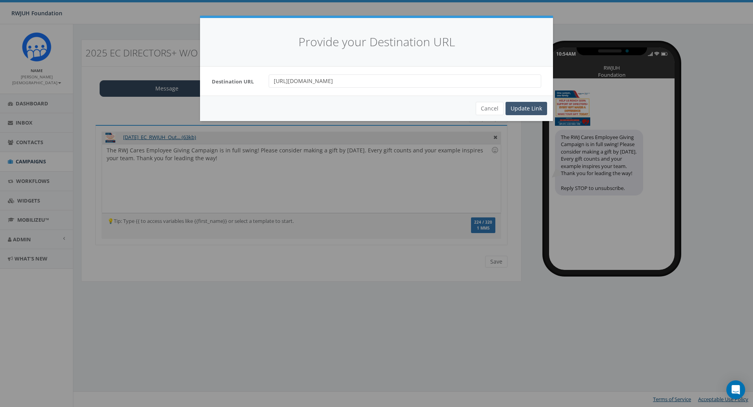
click at [519, 105] on div "Update Link" at bounding box center [526, 108] width 42 height 13
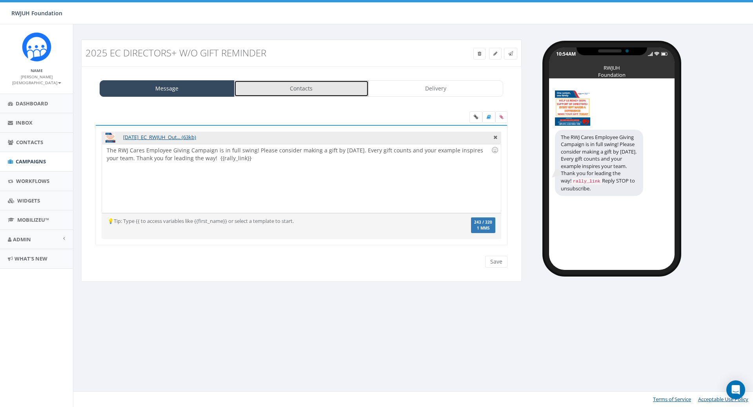
click at [316, 91] on link "Contacts" at bounding box center [301, 88] width 135 height 16
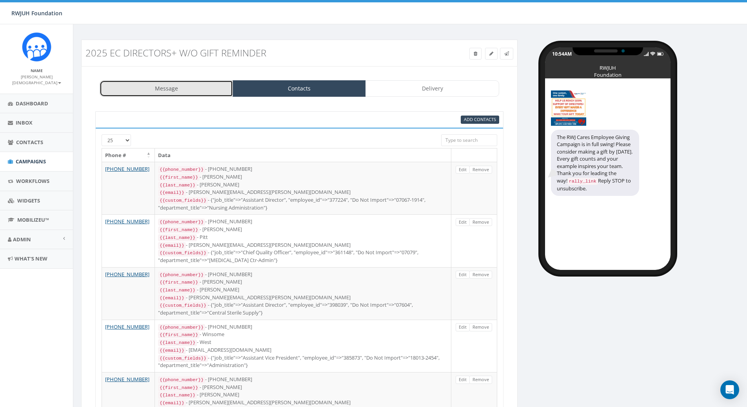
click at [201, 91] on link "Message" at bounding box center [166, 88] width 133 height 16
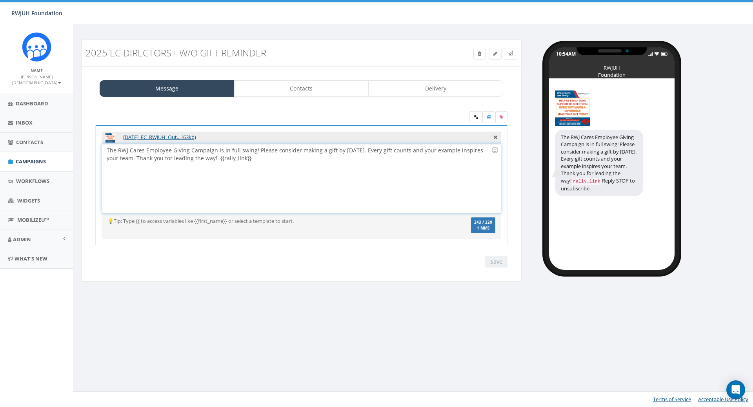
click at [386, 181] on div "The RWJ Cares Employee Giving Campaign is in full swing! Please consider making…" at bounding box center [301, 178] width 398 height 69
click at [405, 180] on div "The RWJ Cares Employee Giving Campaign is in full swing! Please consider making…" at bounding box center [301, 178] width 398 height 69
click at [380, 159] on div "The RWJ Cares Employee Giving Campaign is in full swing! Please consider making…" at bounding box center [301, 178] width 398 height 69
click at [499, 261] on input "Save" at bounding box center [496, 262] width 22 height 12
click at [280, 86] on link "Contacts" at bounding box center [301, 88] width 135 height 16
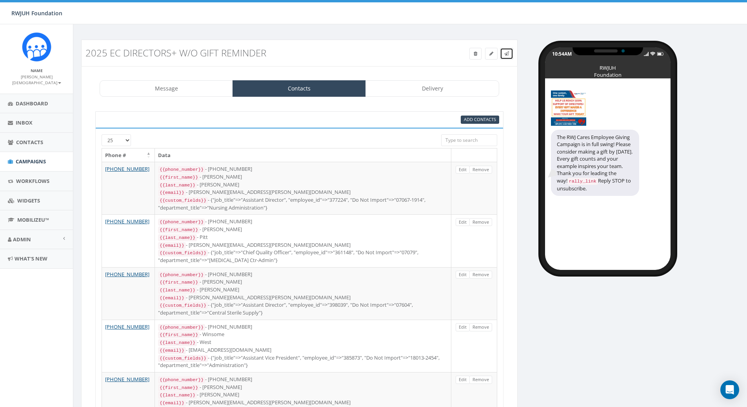
click at [508, 56] on span at bounding box center [506, 53] width 5 height 7
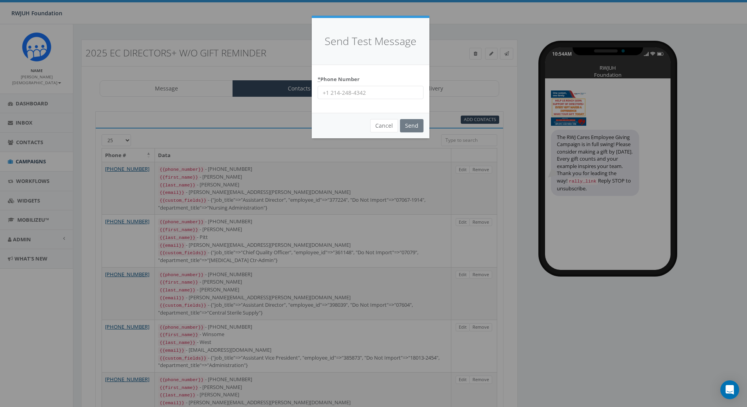
click at [373, 94] on input "* Phone Number" at bounding box center [370, 92] width 106 height 13
type input "7327709951"
click at [410, 125] on input "Send" at bounding box center [412, 125] width 24 height 13
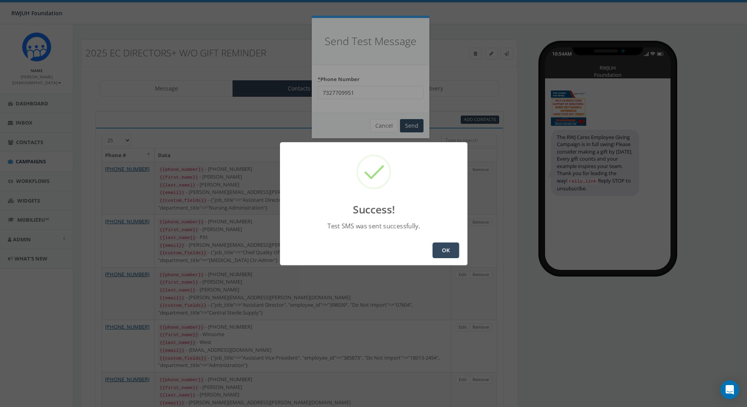
click at [451, 249] on button "OK" at bounding box center [445, 251] width 27 height 16
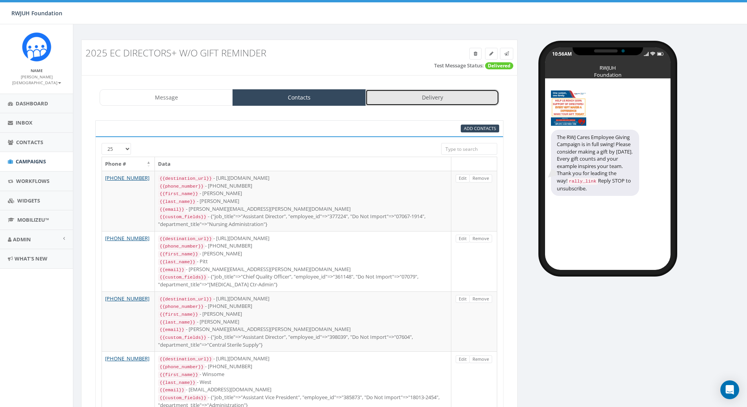
click at [416, 101] on link "Delivery" at bounding box center [431, 97] width 133 height 16
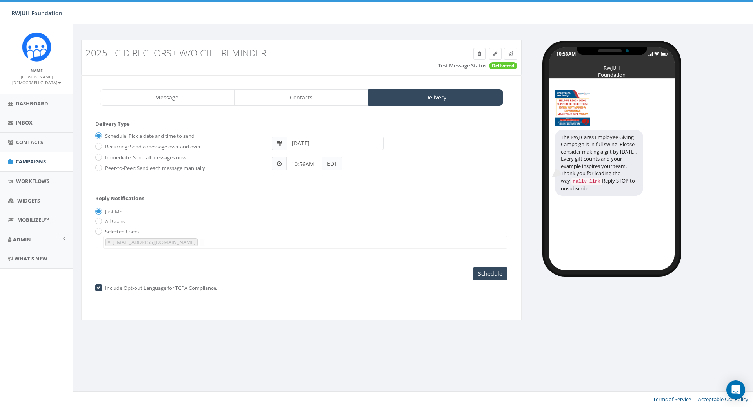
click at [143, 158] on label "Immediate: Send all messages now" at bounding box center [144, 158] width 83 height 8
click at [100, 158] on input "Immediate: Send all messages now" at bounding box center [97, 157] width 5 height 5
radio input "true"
click at [485, 272] on input "Send Now" at bounding box center [488, 273] width 37 height 13
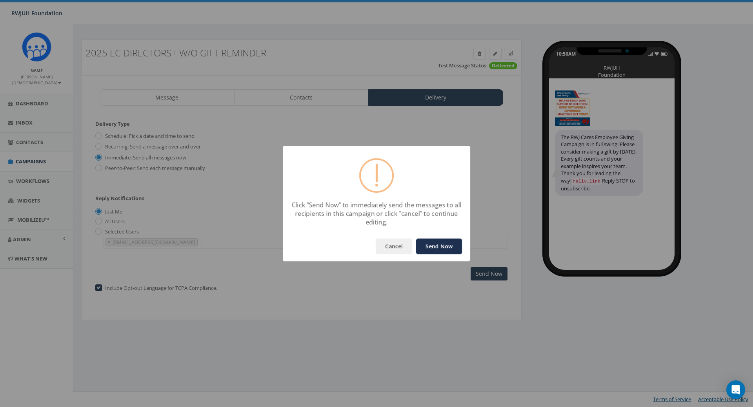
click at [438, 245] on button "Send Now" at bounding box center [439, 247] width 46 height 16
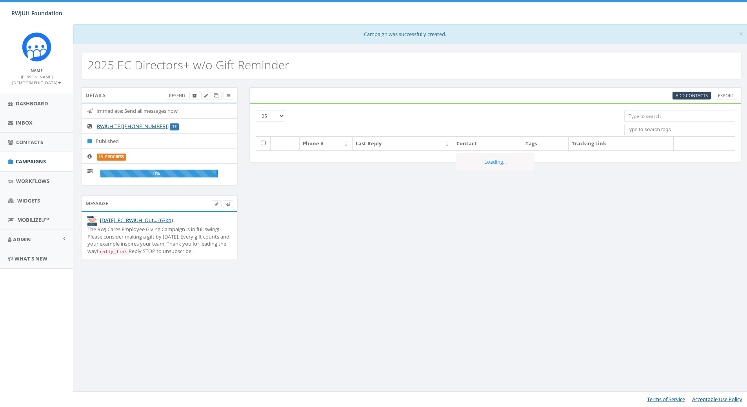
select select
